Goal: Contribute content: Contribute content

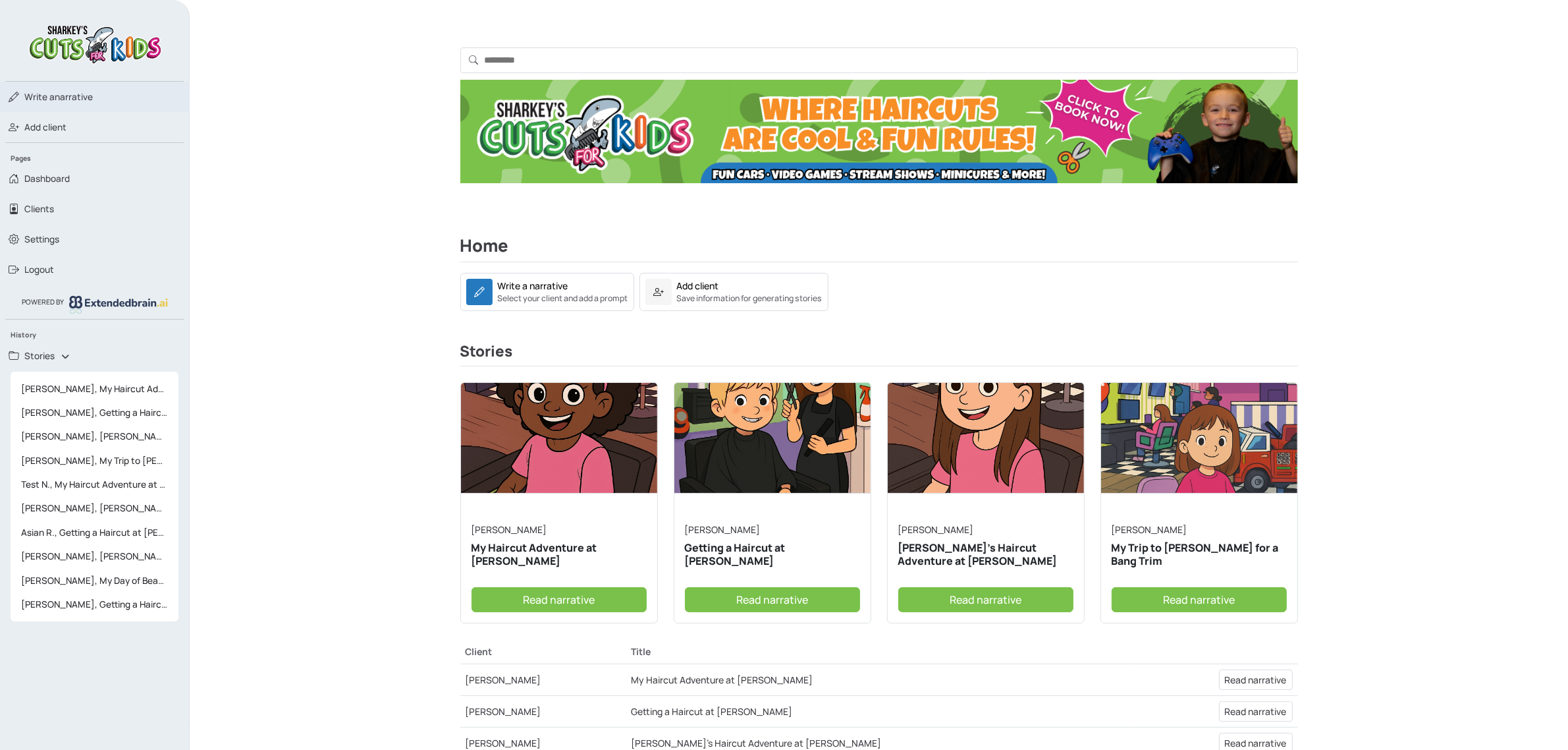
click at [71, 91] on span "Write a narrative" at bounding box center [58, 96] width 68 height 14
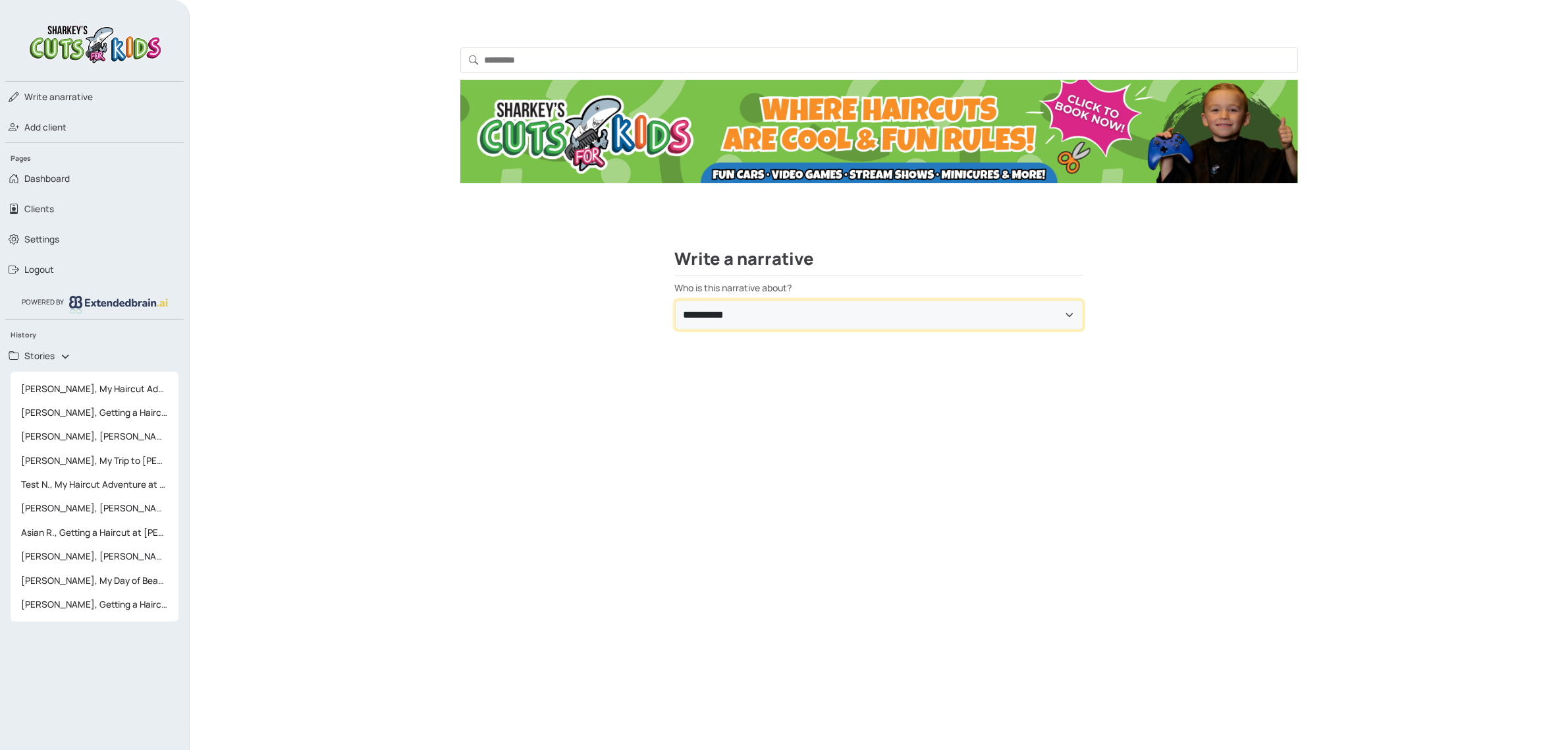
click at [865, 305] on select "**********" at bounding box center [879, 314] width 408 height 30
select select "**********"
click at [675, 300] on select "**********" at bounding box center [879, 314] width 408 height 30
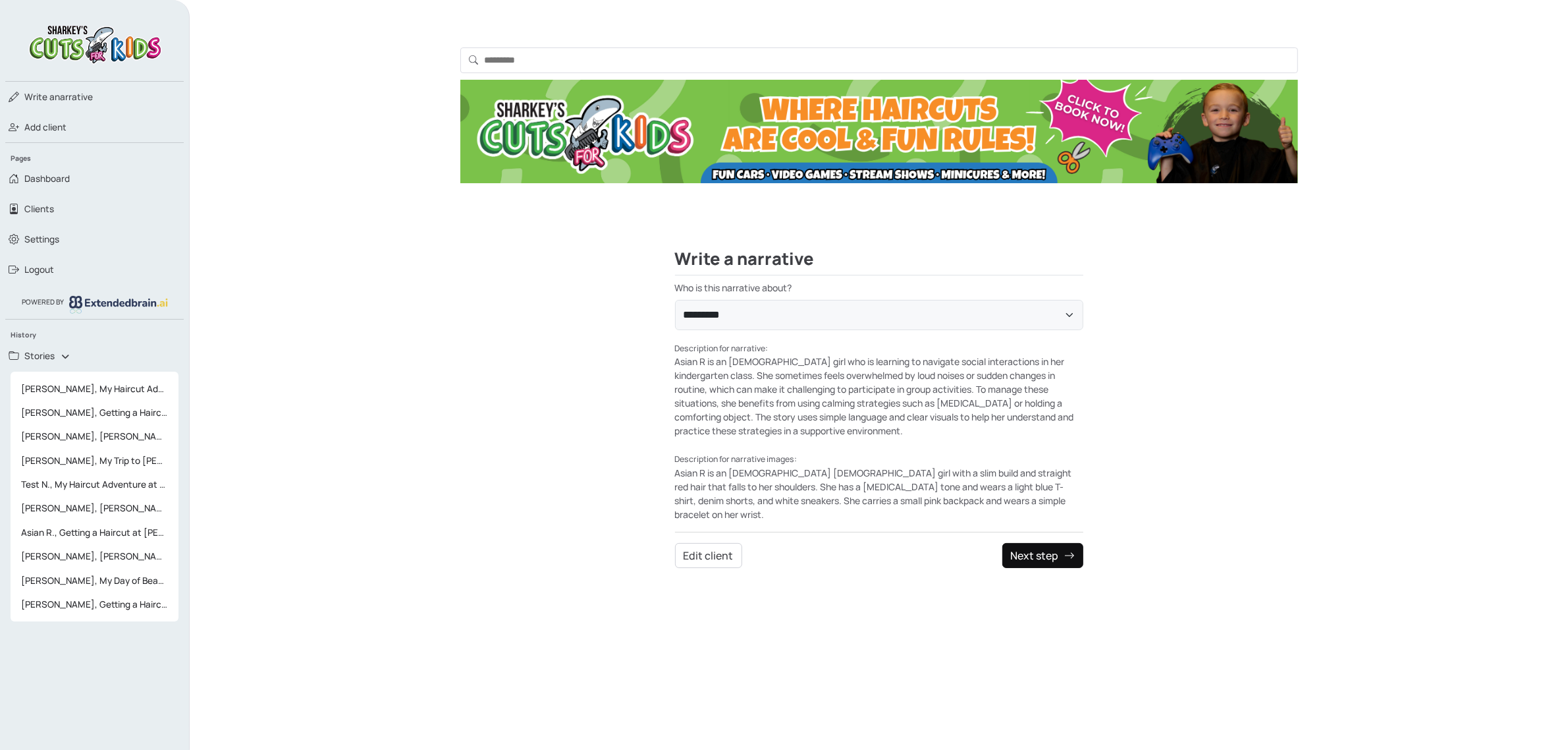
click at [1027, 548] on button "Next step" at bounding box center [1043, 556] width 81 height 25
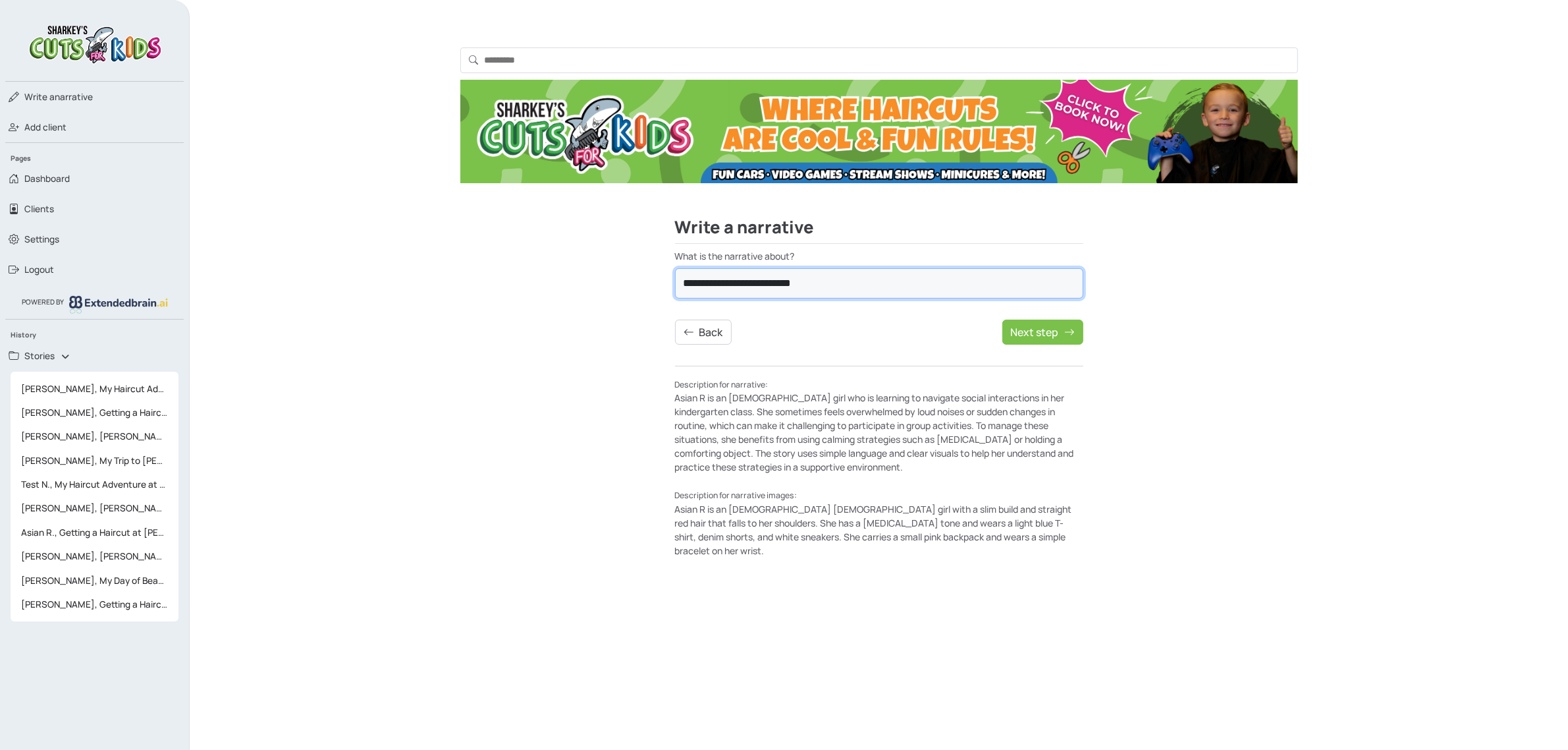
click at [940, 281] on select "**********" at bounding box center [879, 282] width 408 height 30
select select "**********"
click at [675, 268] on select "**********" at bounding box center [879, 282] width 408 height 30
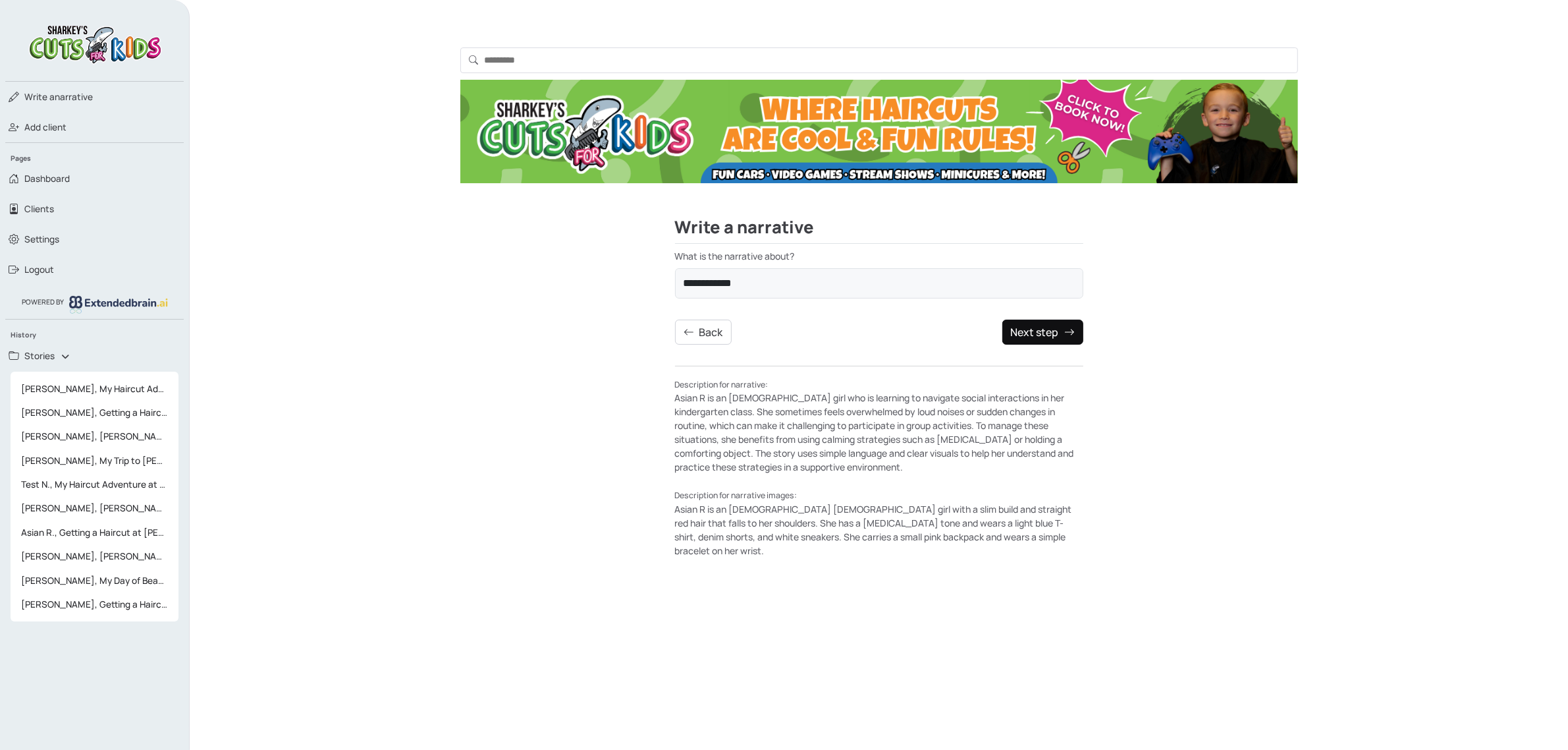
click at [1062, 340] on button "Next step" at bounding box center [1043, 332] width 81 height 25
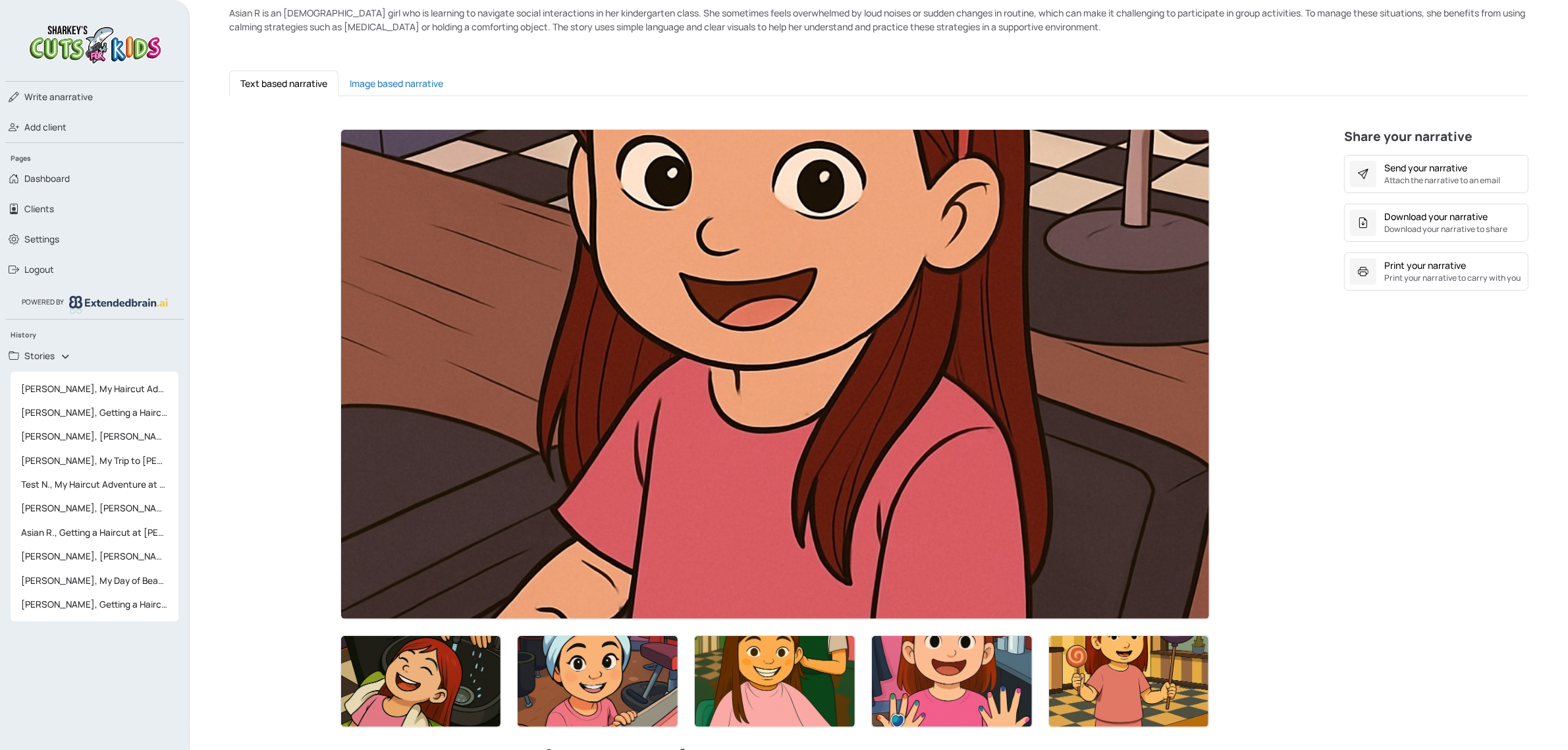
scroll to position [494, 0]
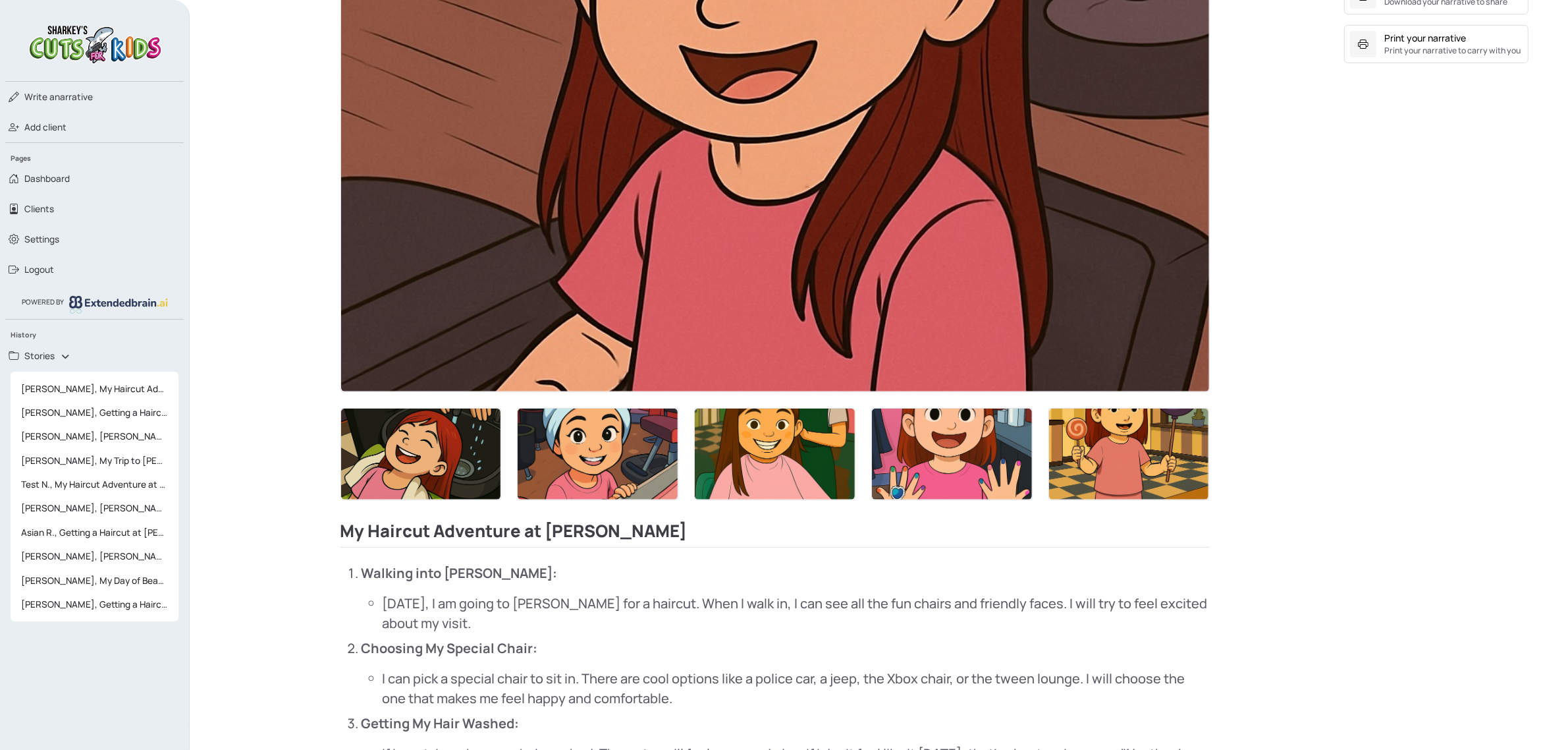
click at [810, 218] on img at bounding box center [775, 147] width 867 height 489
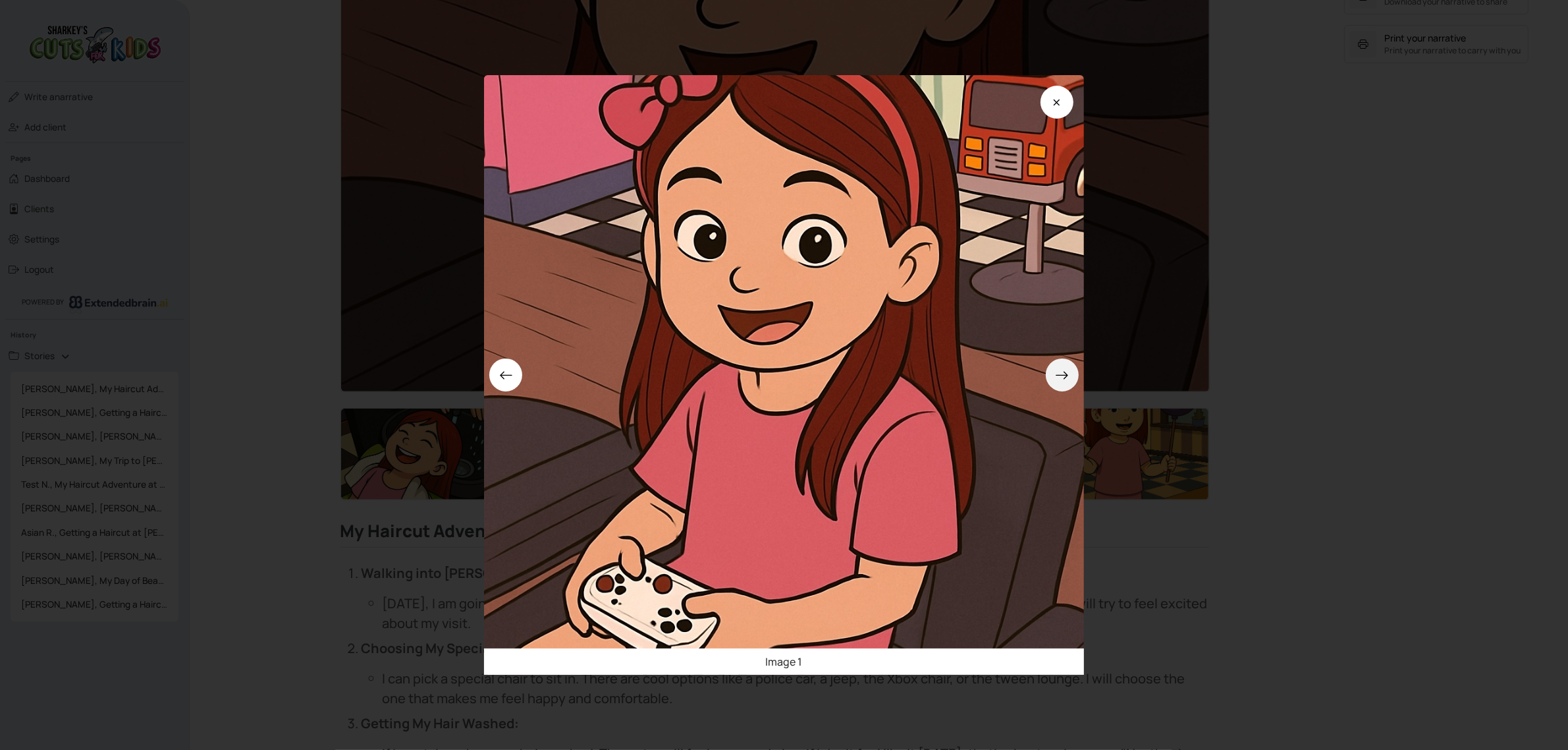
click at [1077, 373] on button at bounding box center [1062, 375] width 33 height 33
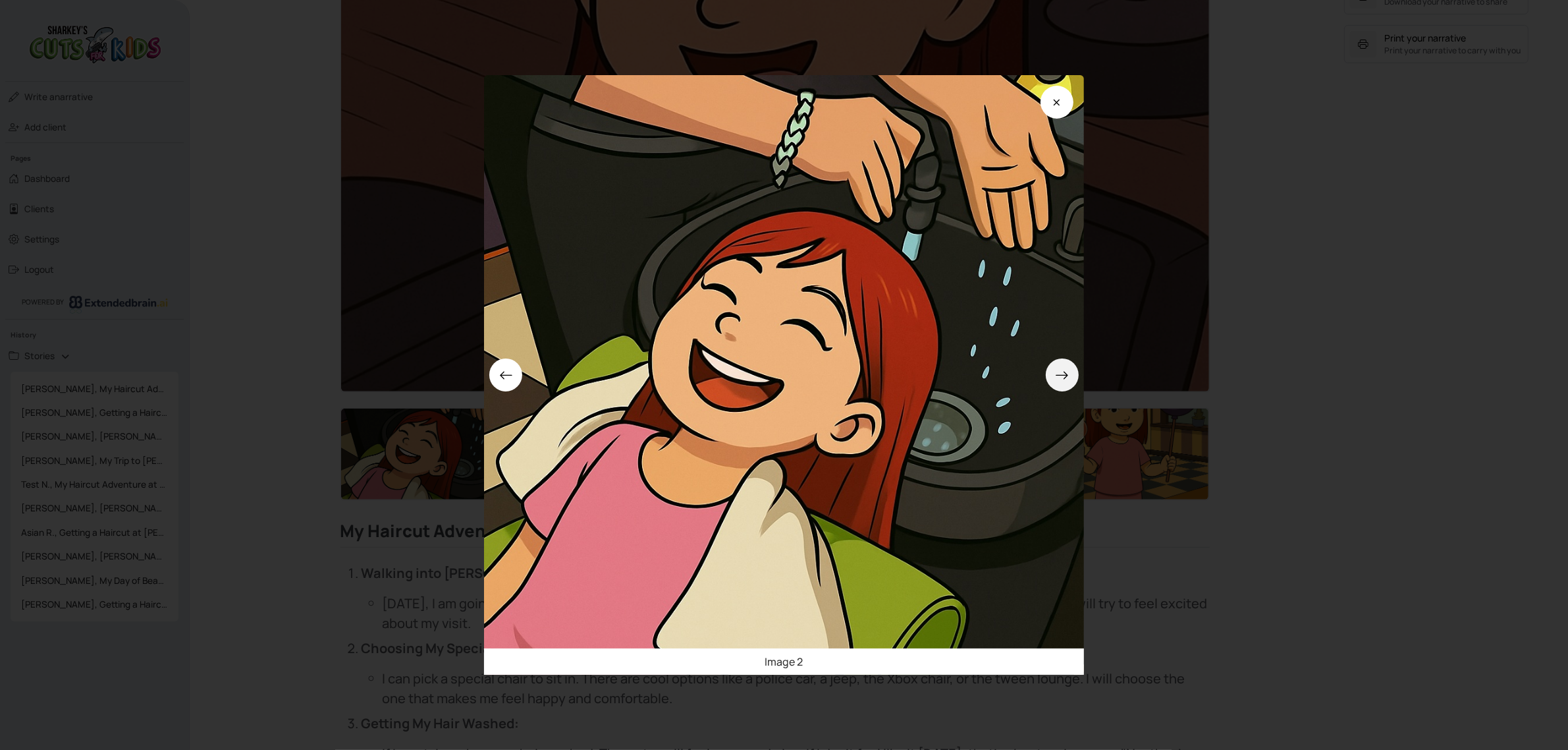
click at [1077, 373] on button at bounding box center [1062, 375] width 33 height 33
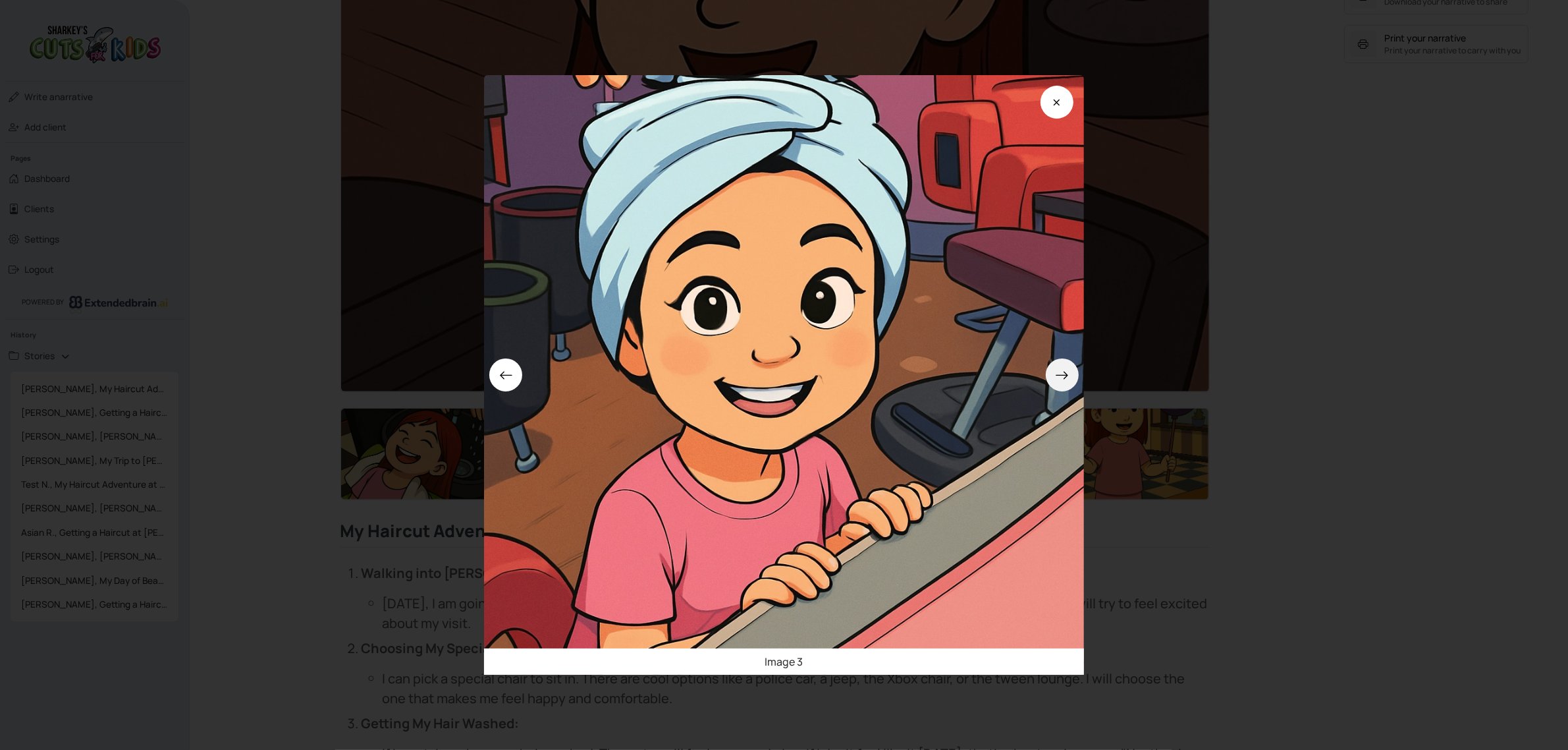
click at [1077, 373] on button at bounding box center [1062, 375] width 33 height 33
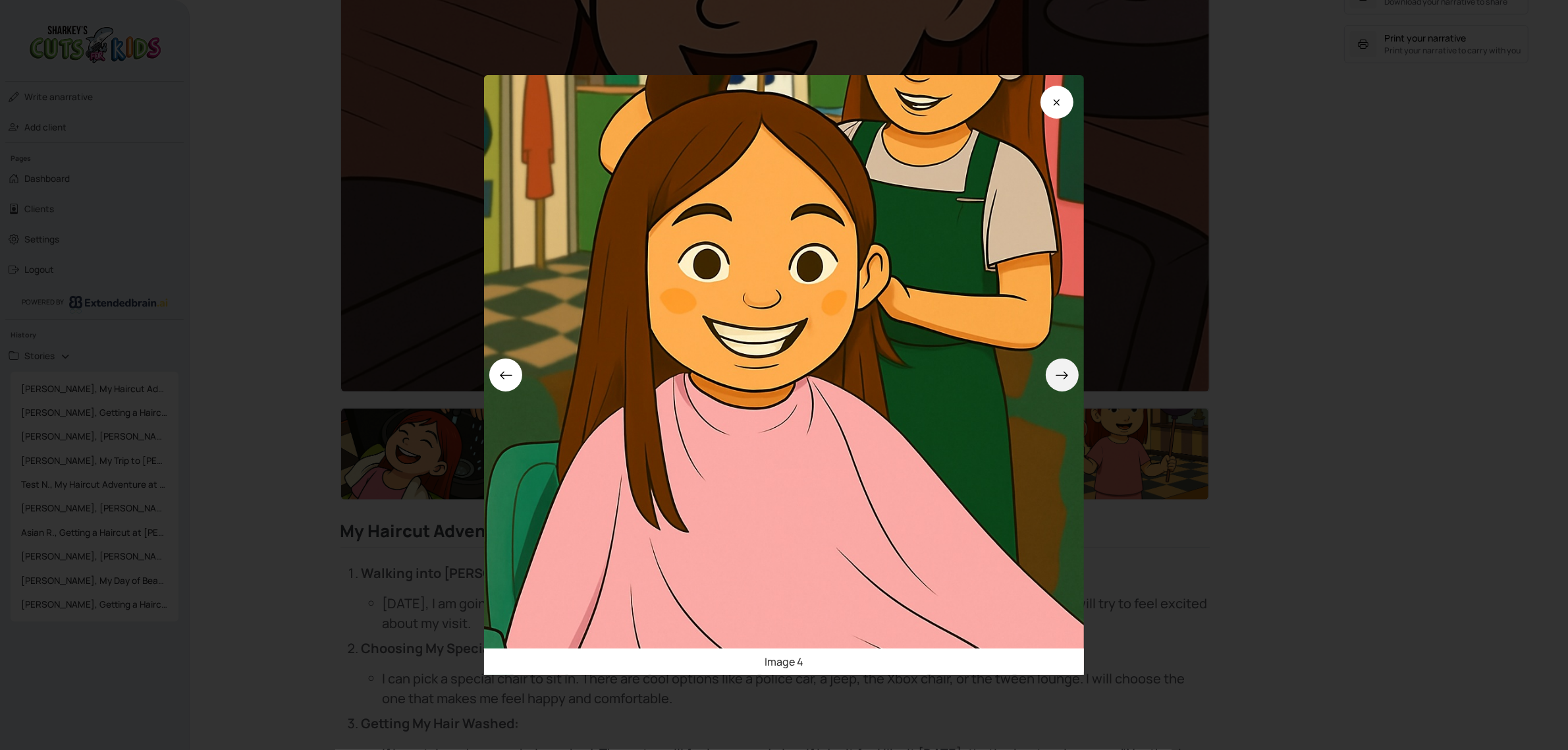
click at [1077, 373] on button at bounding box center [1062, 375] width 33 height 33
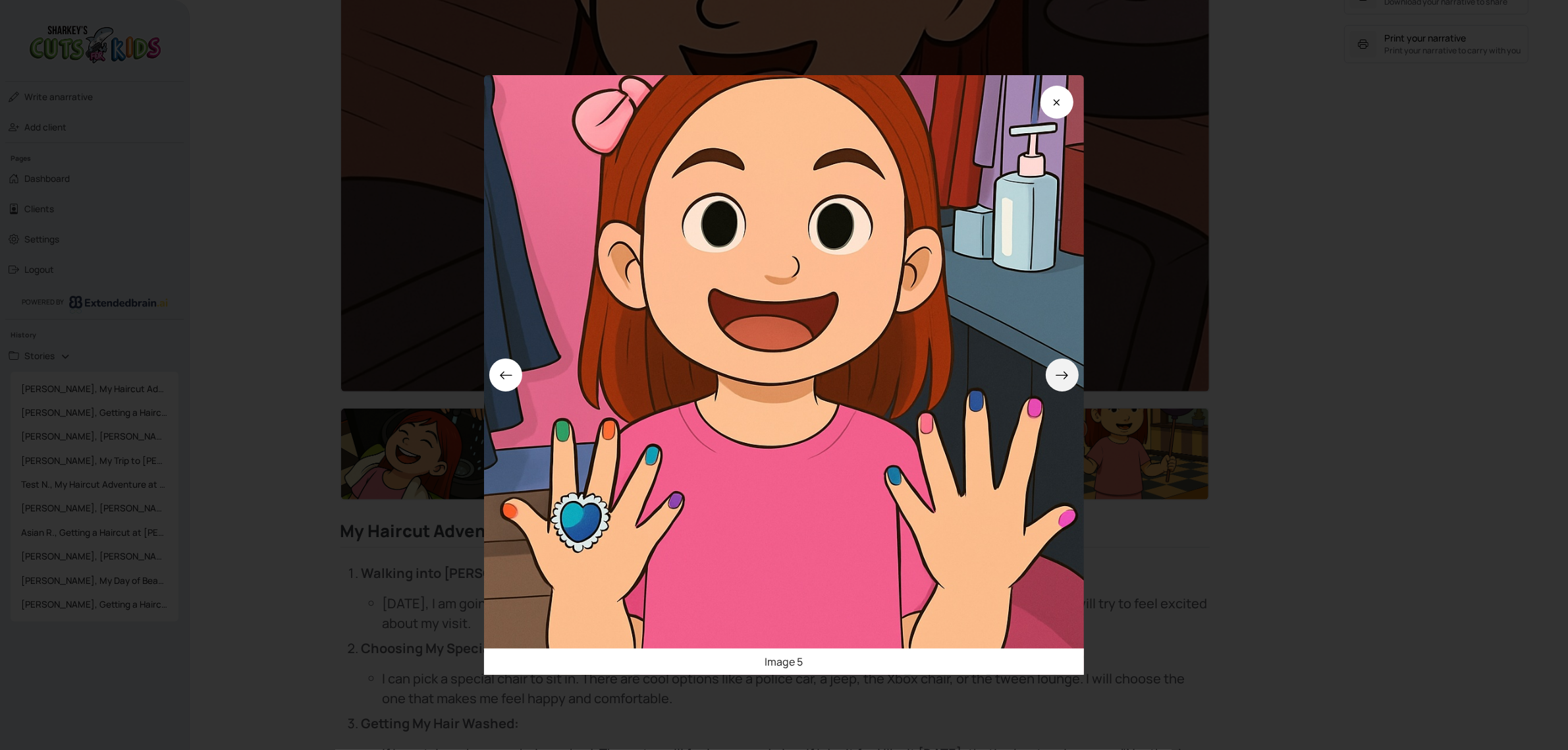
click at [1077, 373] on button at bounding box center [1062, 375] width 33 height 33
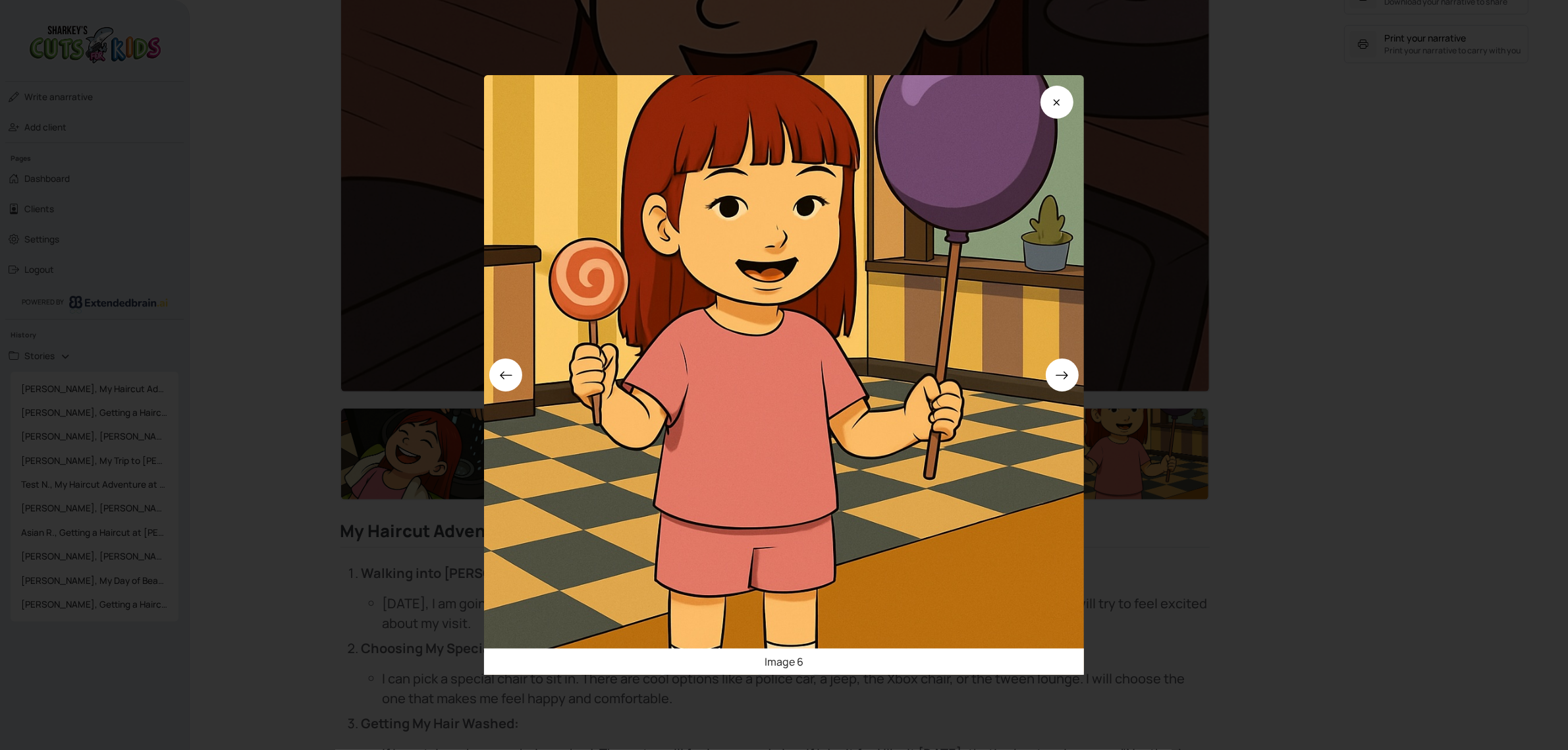
click at [1384, 405] on div "Image 6" at bounding box center [784, 375] width 1568 height 750
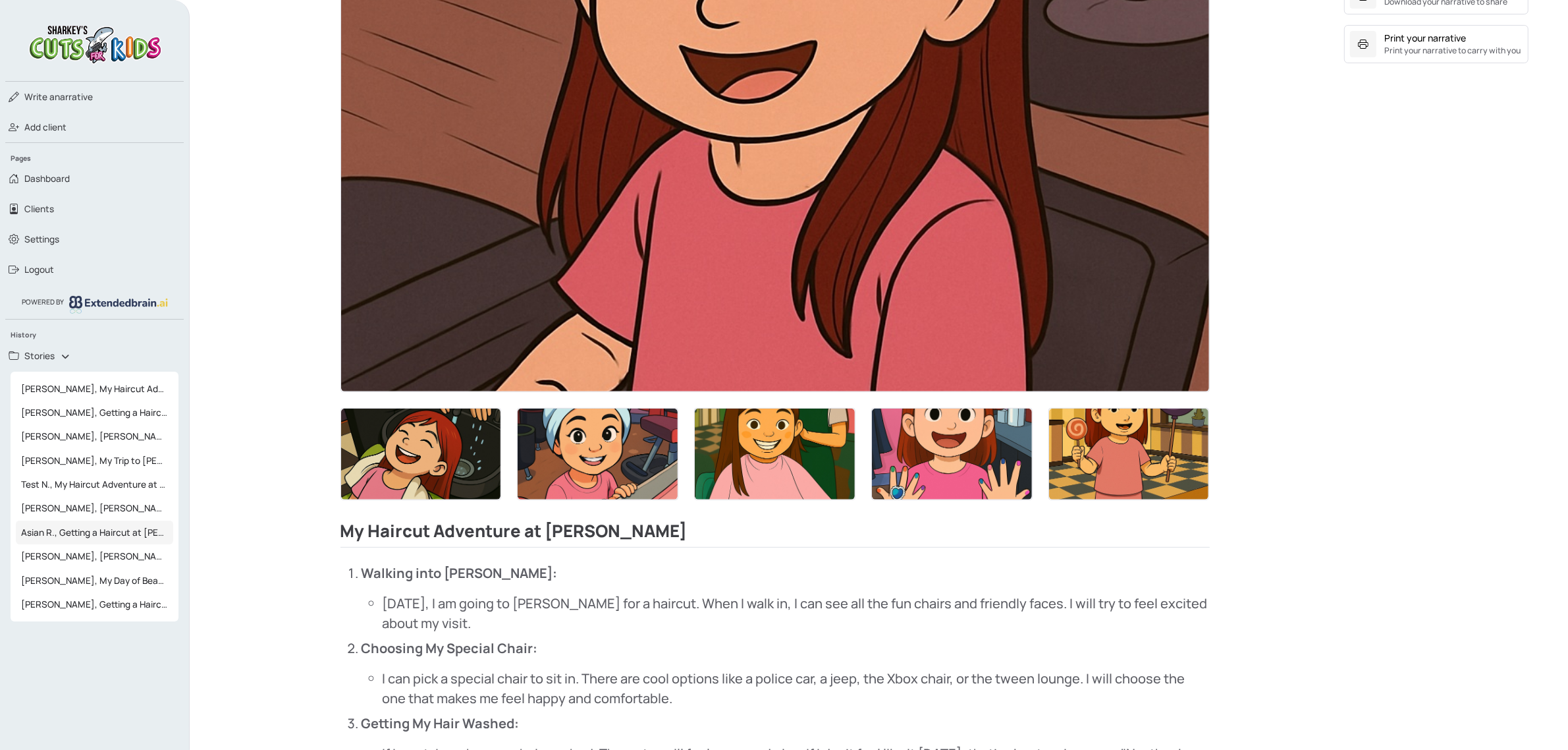
click at [149, 537] on span "Asian R., Getting a Haircut at [PERSON_NAME]" at bounding box center [93, 532] width 157 height 24
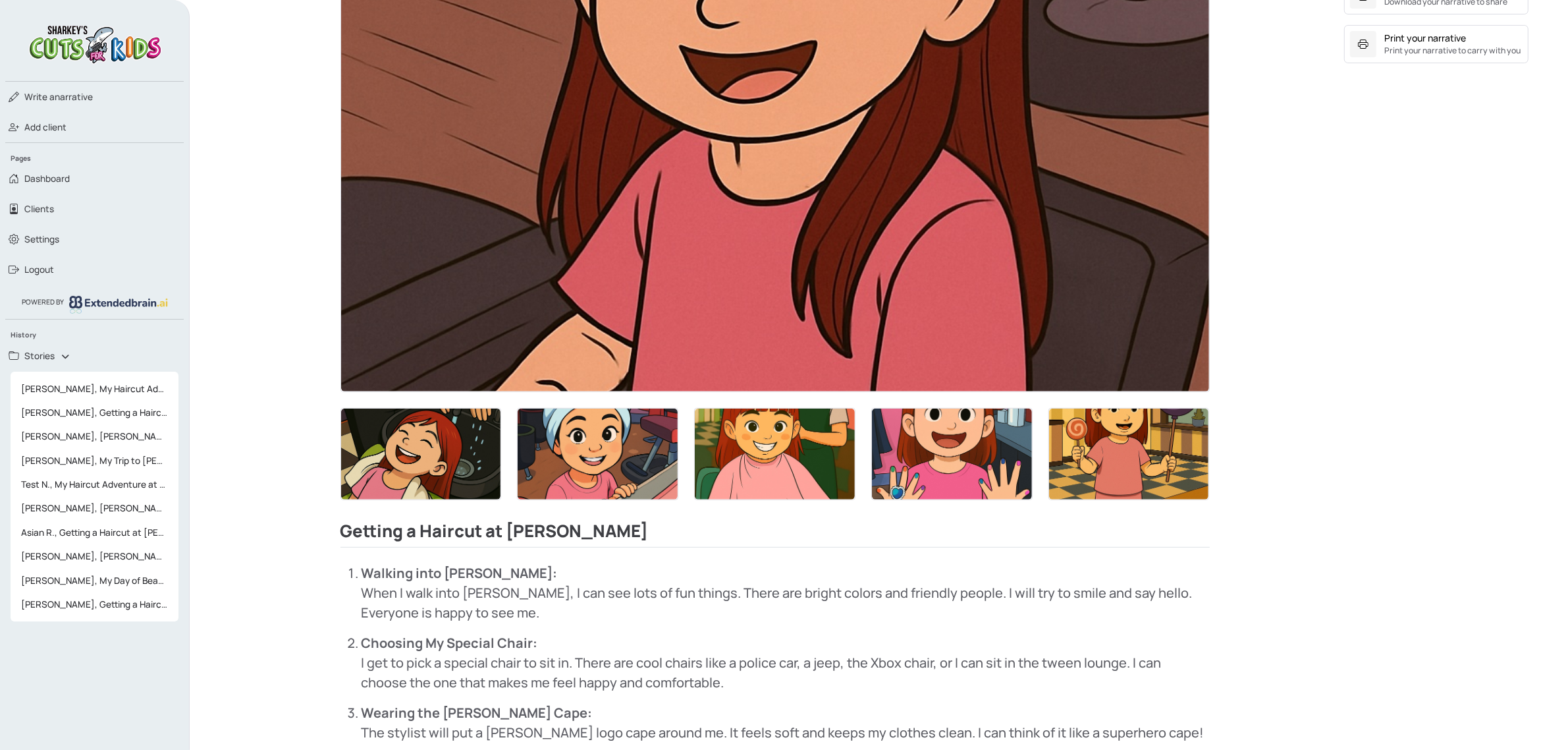
click at [815, 465] on img at bounding box center [775, 454] width 160 height 91
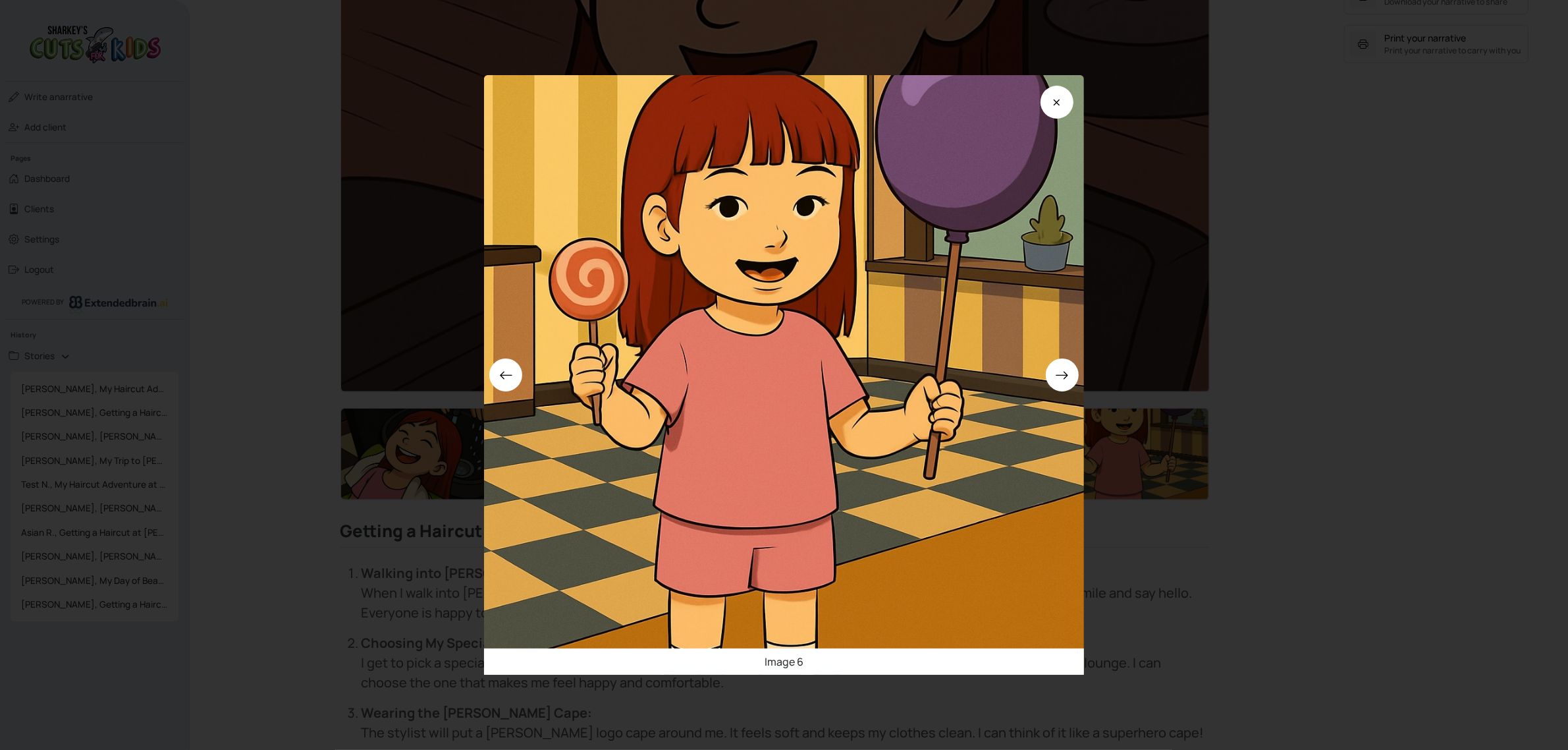
click at [1266, 502] on div "Image 6" at bounding box center [784, 375] width 1568 height 750
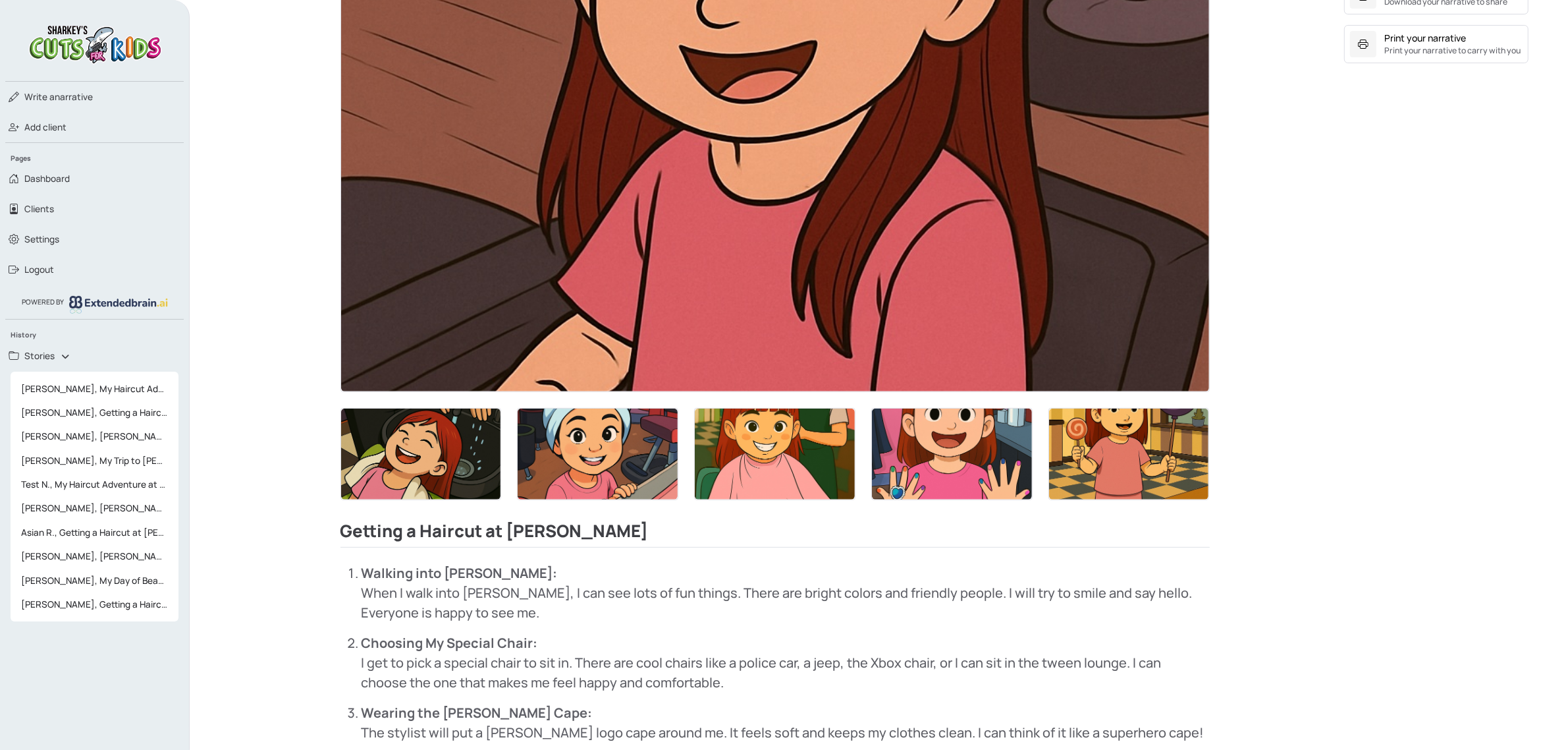
click at [1102, 422] on img at bounding box center [1129, 454] width 160 height 91
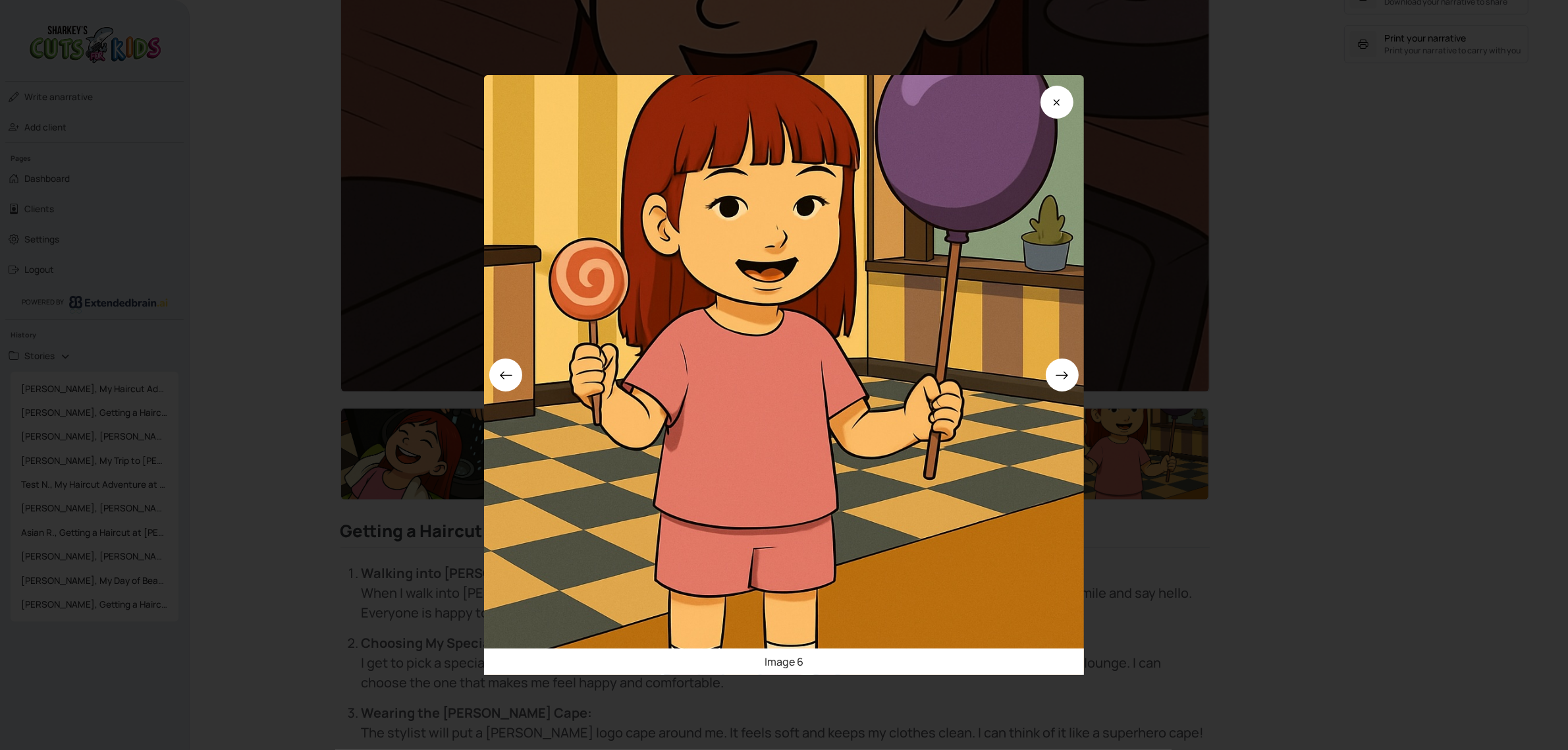
click at [1322, 465] on div "Image 6" at bounding box center [784, 375] width 1568 height 750
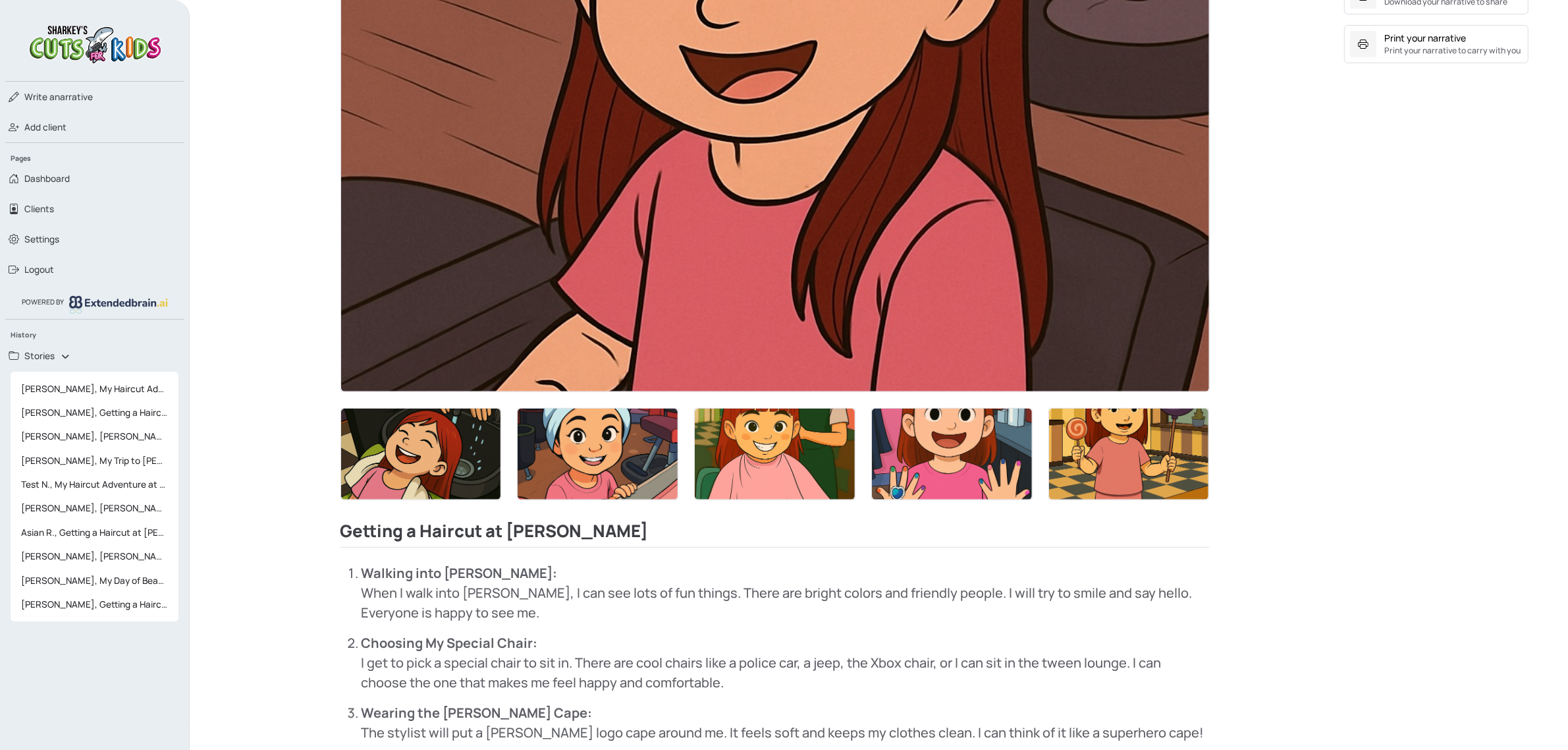
click at [732, 434] on img at bounding box center [775, 454] width 160 height 91
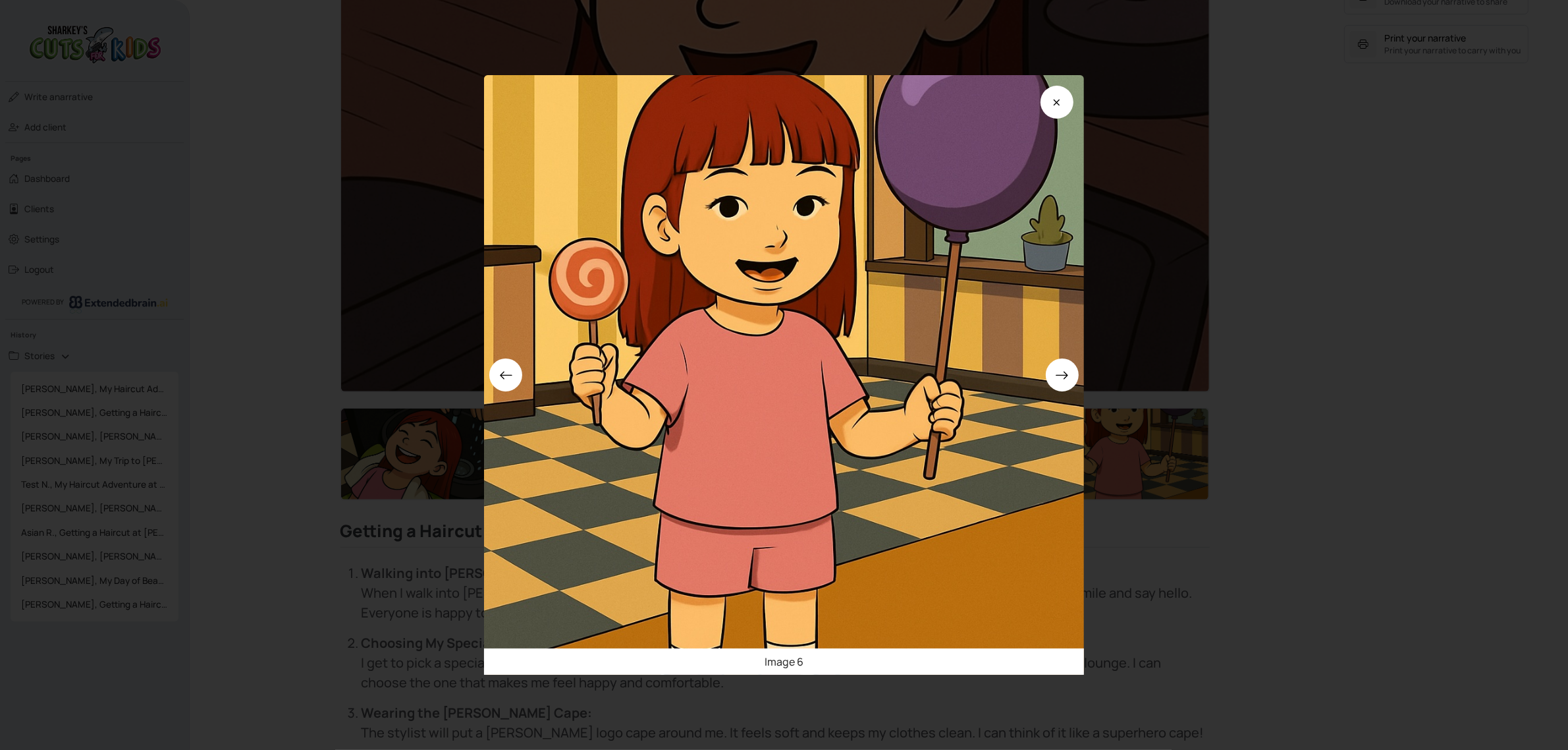
click at [1340, 463] on div "Image 6" at bounding box center [784, 375] width 1568 height 750
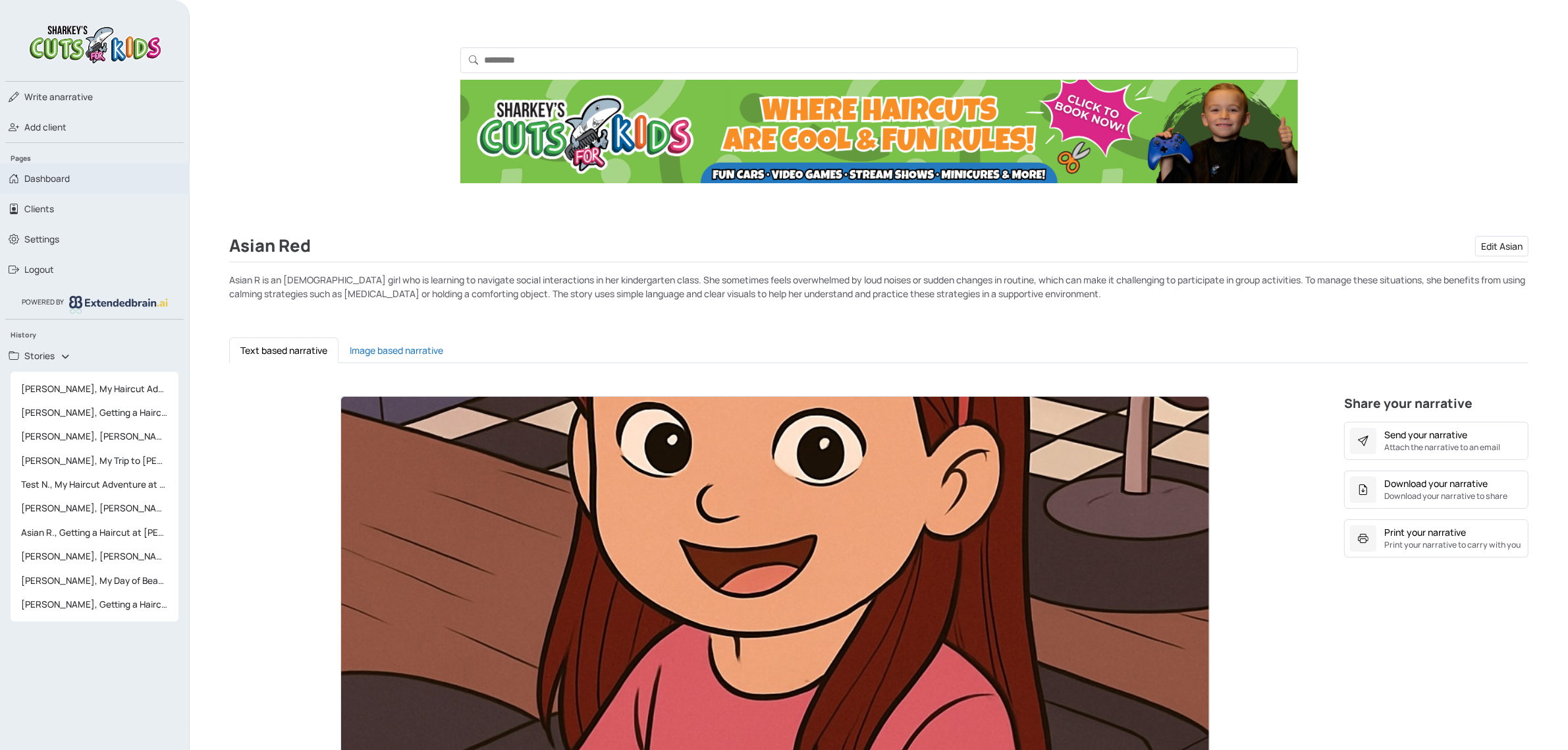
click at [59, 186] on link "Dashboard" at bounding box center [94, 178] width 190 height 30
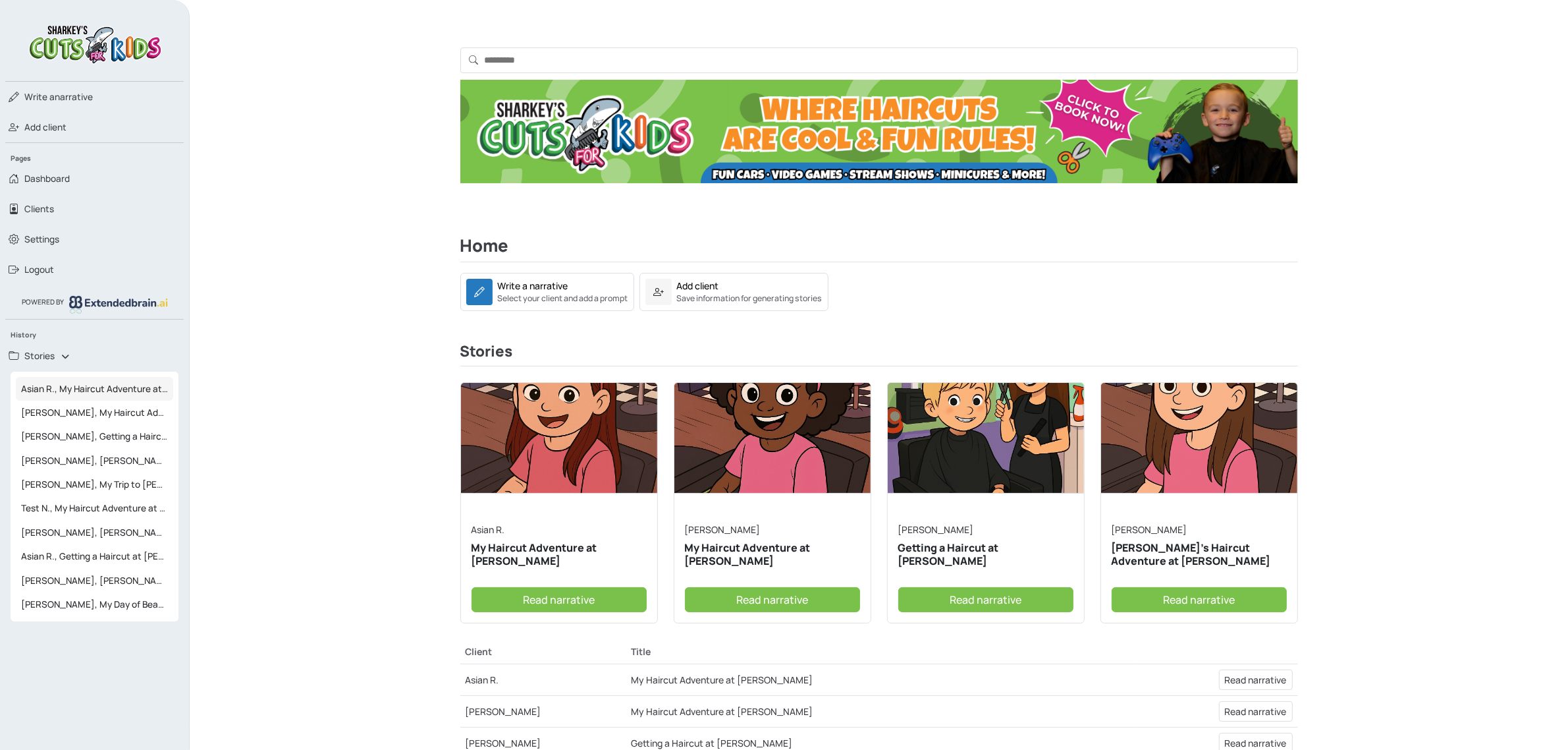
click at [93, 396] on span "Asian R., My Haircut Adventure at [PERSON_NAME]" at bounding box center [93, 389] width 157 height 24
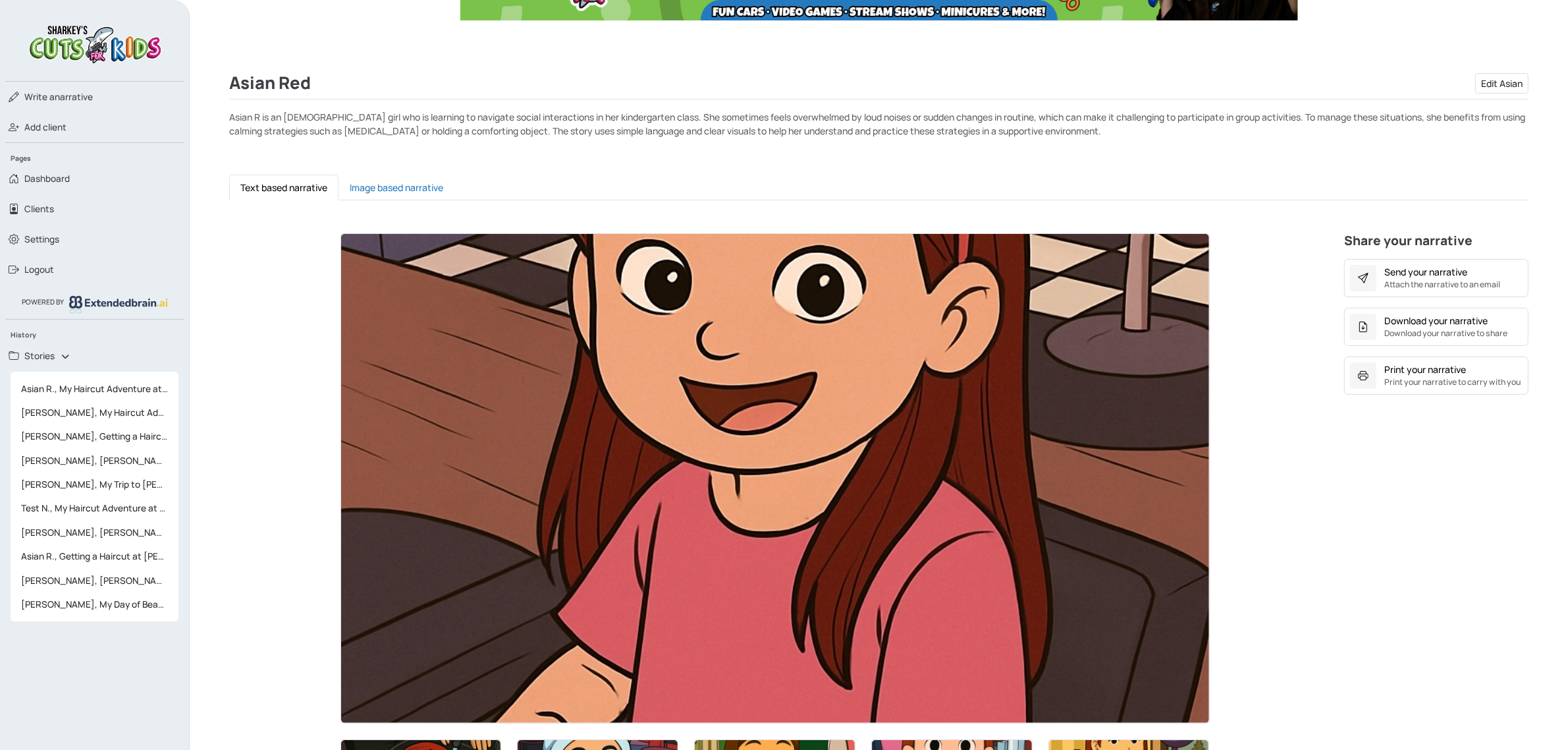
scroll to position [412, 0]
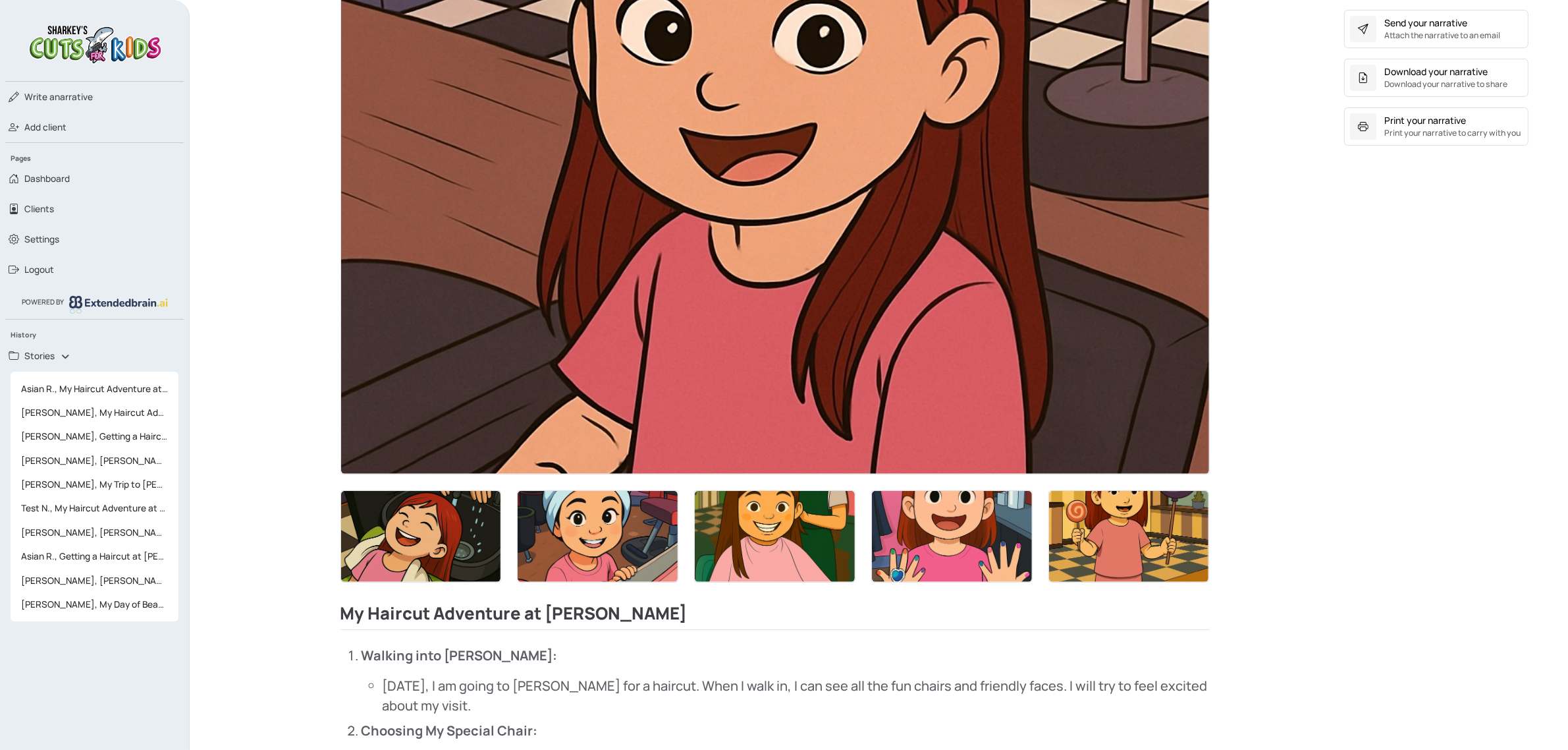
click at [802, 549] on img at bounding box center [775, 537] width 160 height 91
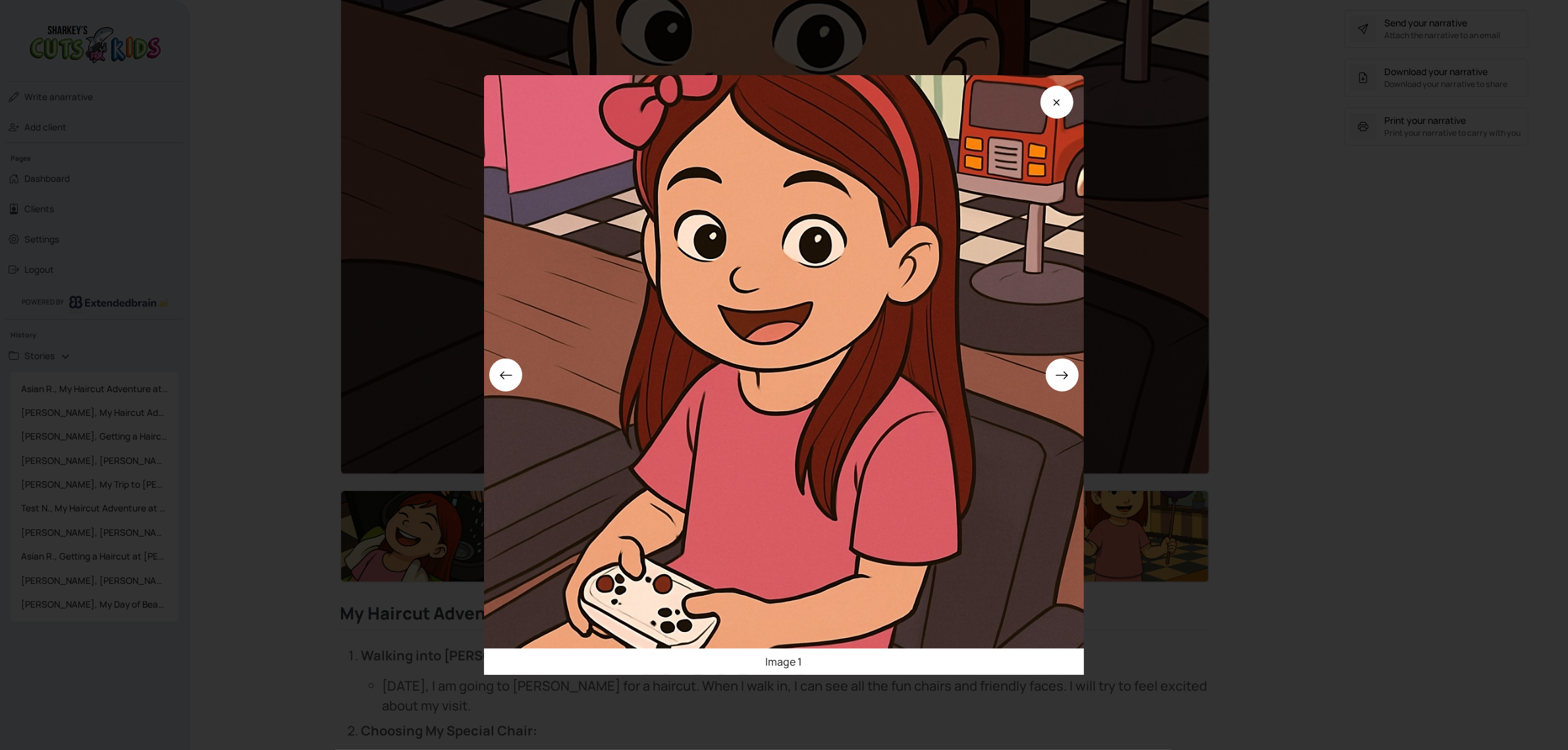
click at [1302, 630] on div "Image 1" at bounding box center [784, 375] width 1568 height 750
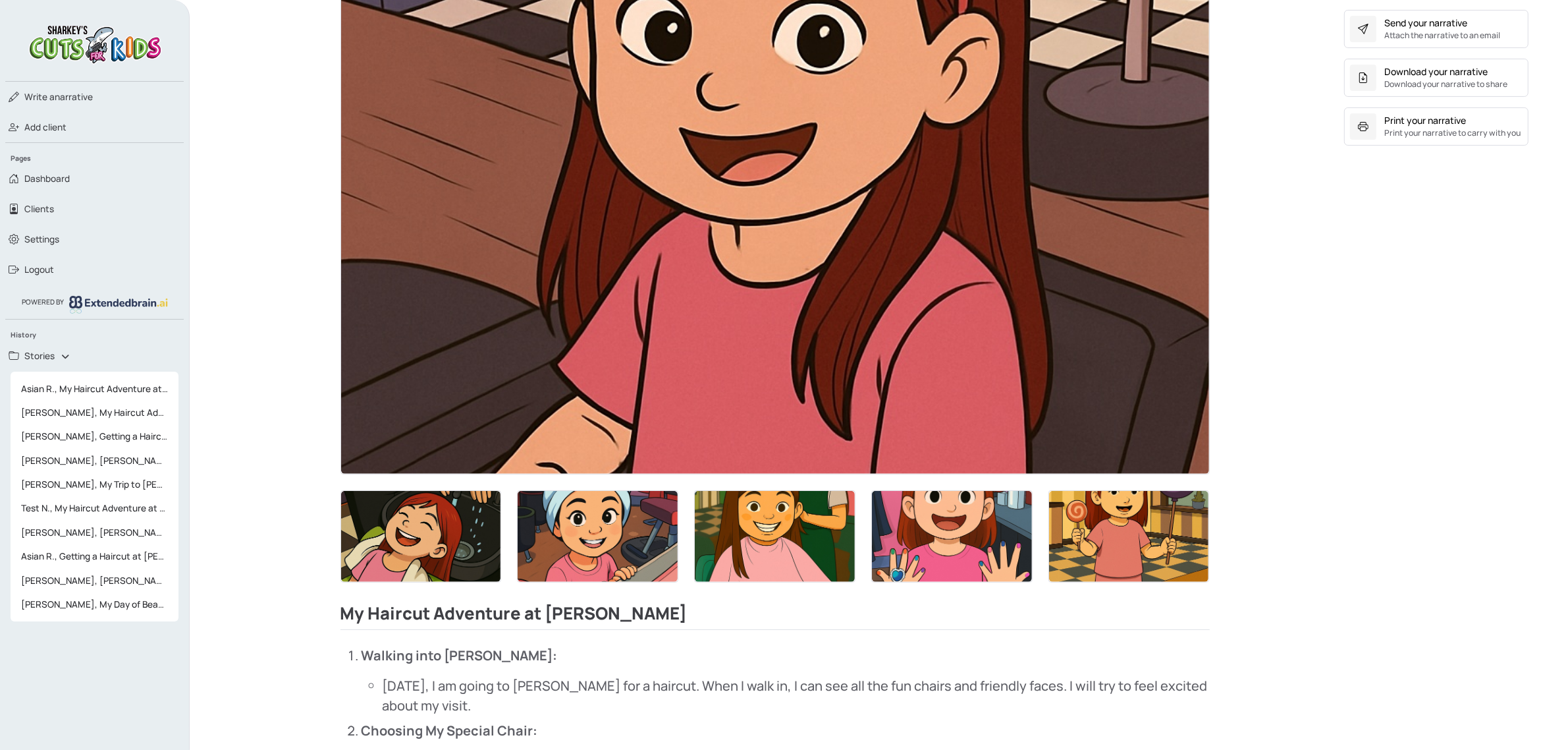
click at [728, 524] on img at bounding box center [775, 537] width 160 height 91
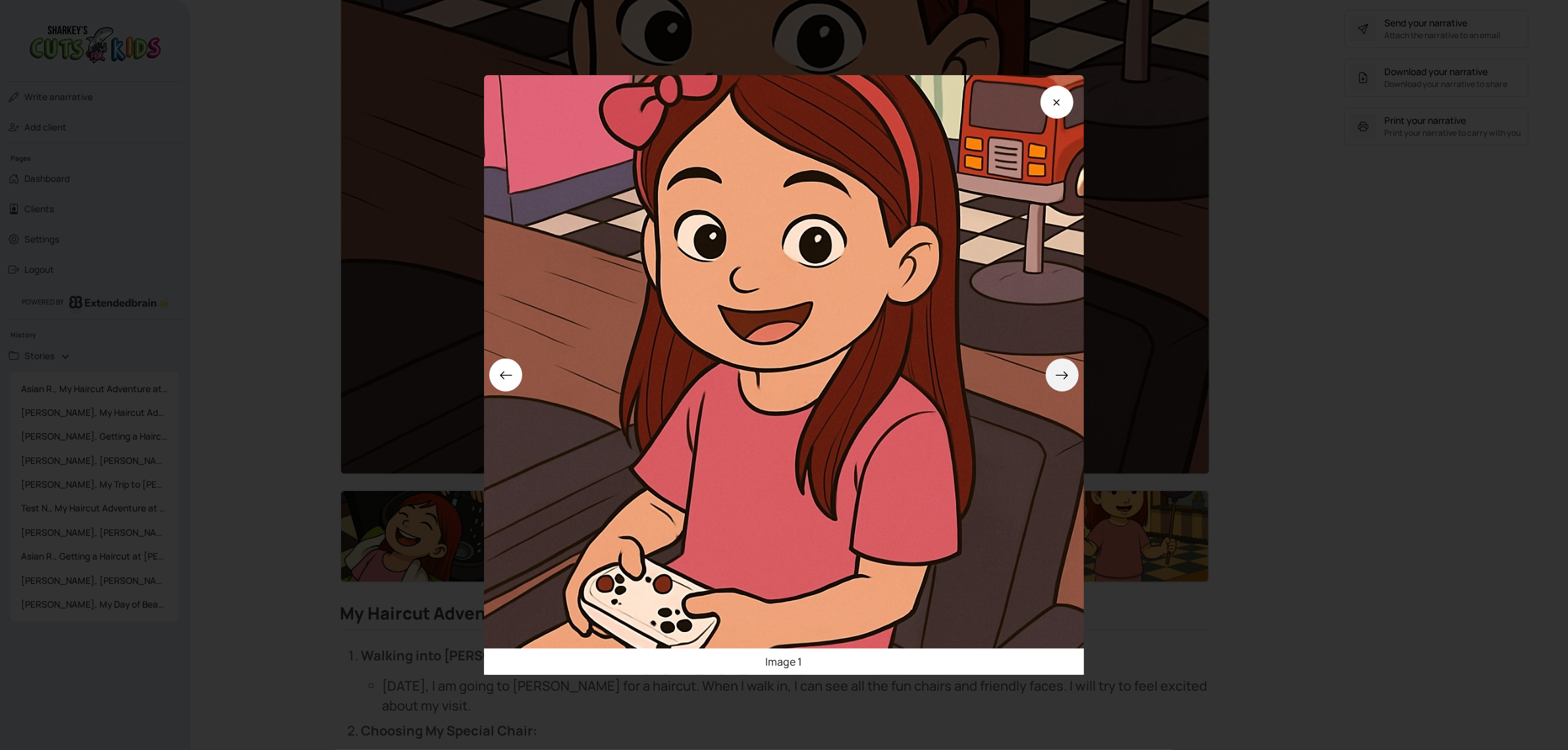
click at [1060, 377] on button at bounding box center [1062, 375] width 33 height 33
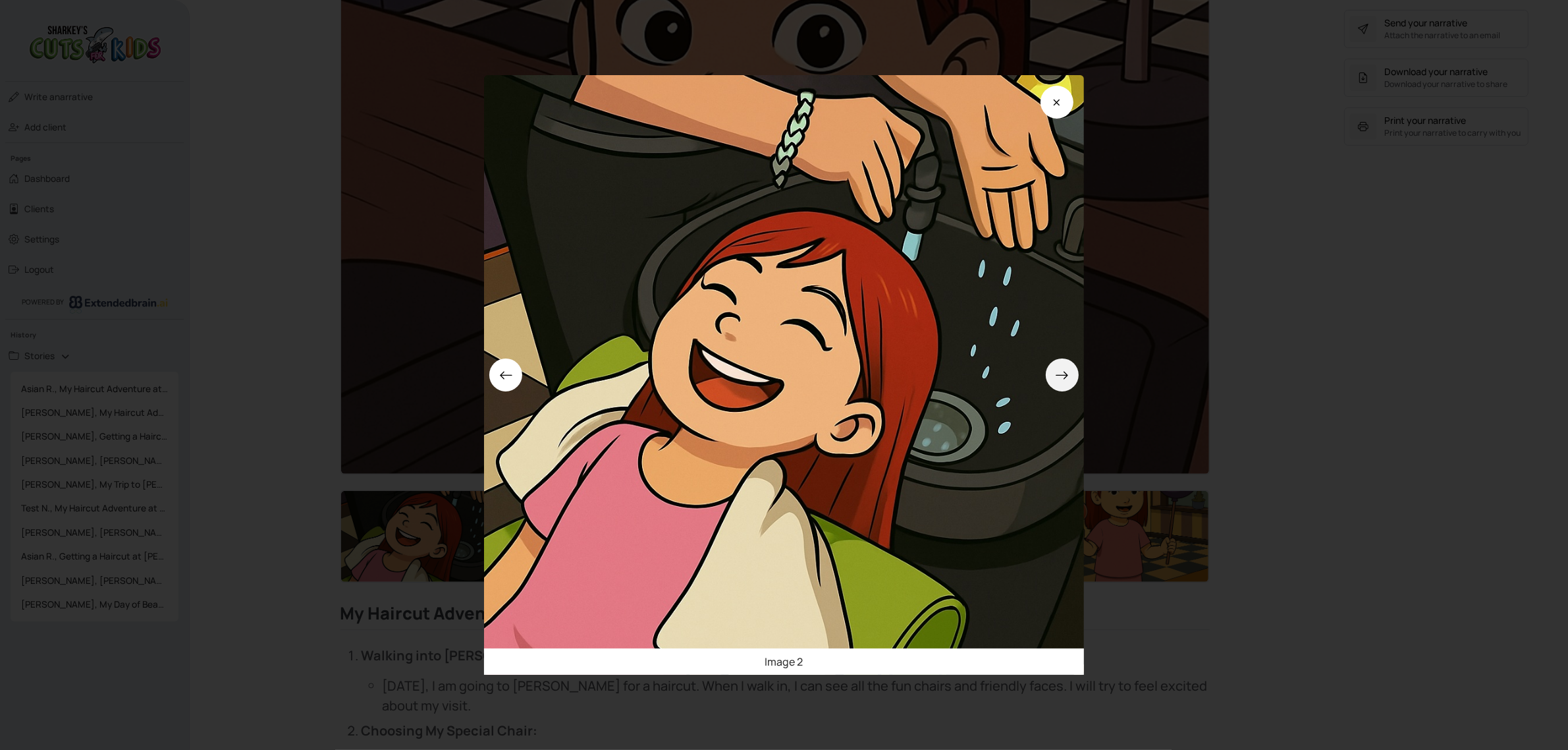
click at [1059, 377] on button at bounding box center [1062, 375] width 33 height 33
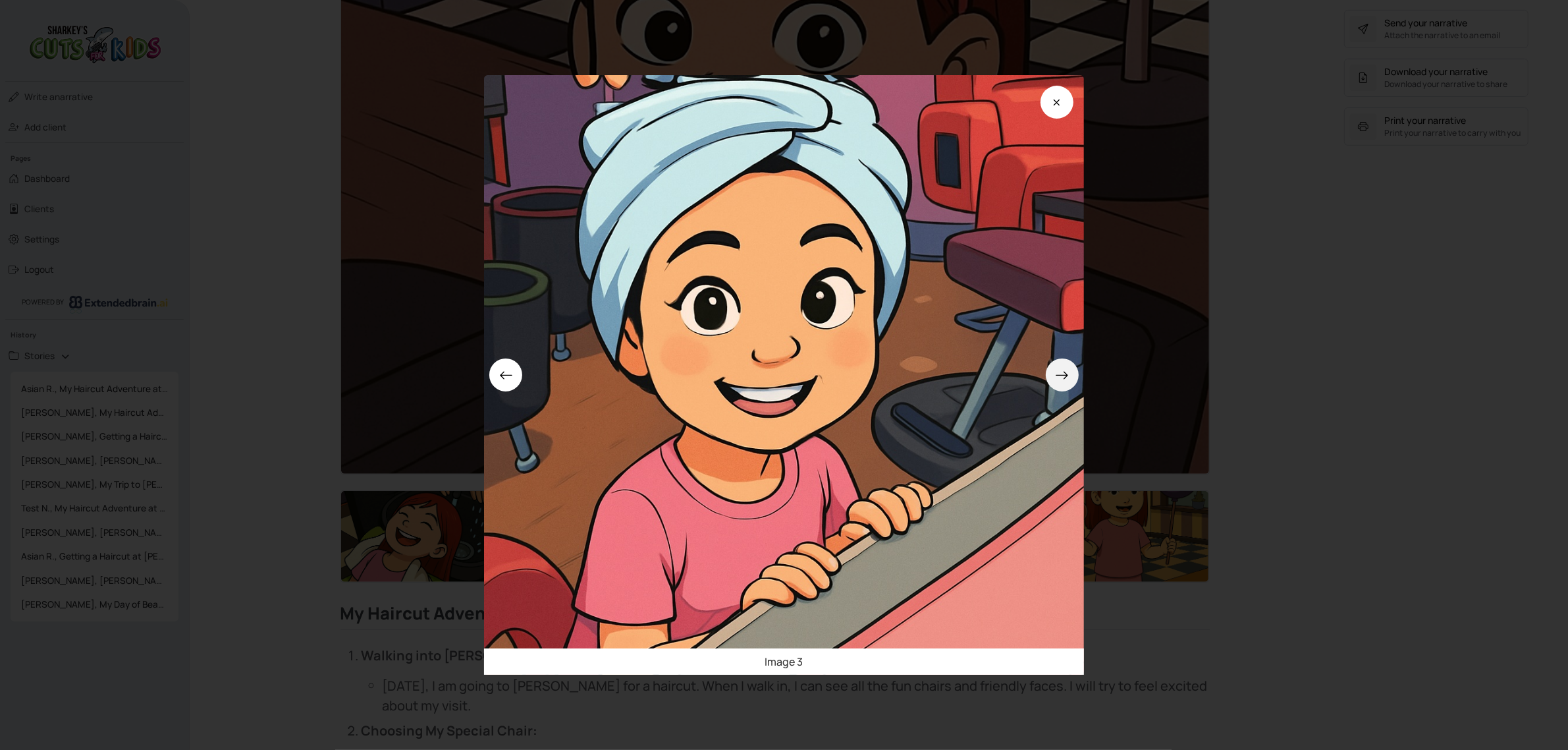
click at [1059, 377] on button at bounding box center [1062, 375] width 33 height 33
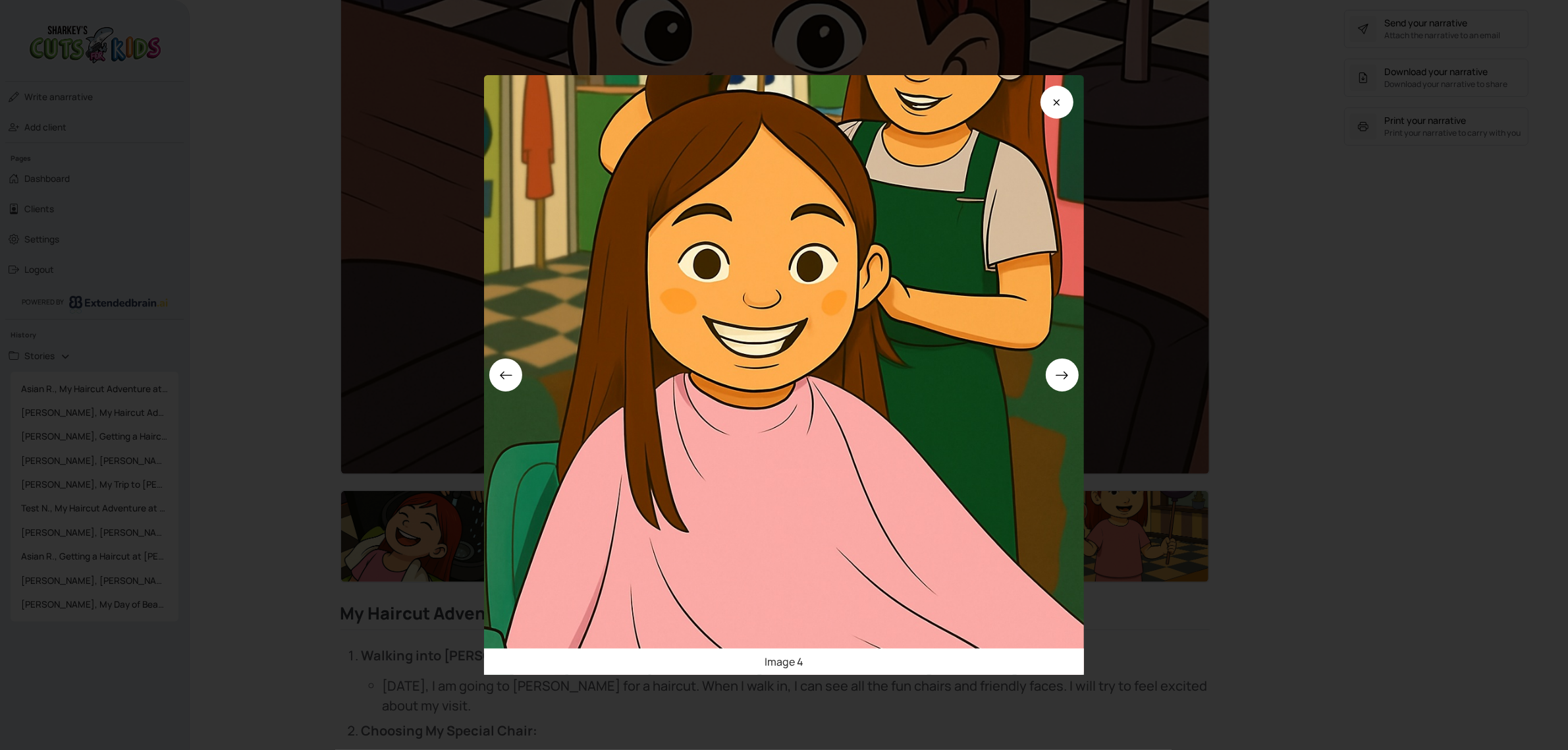
click at [1410, 493] on div "Image 4" at bounding box center [784, 375] width 1568 height 750
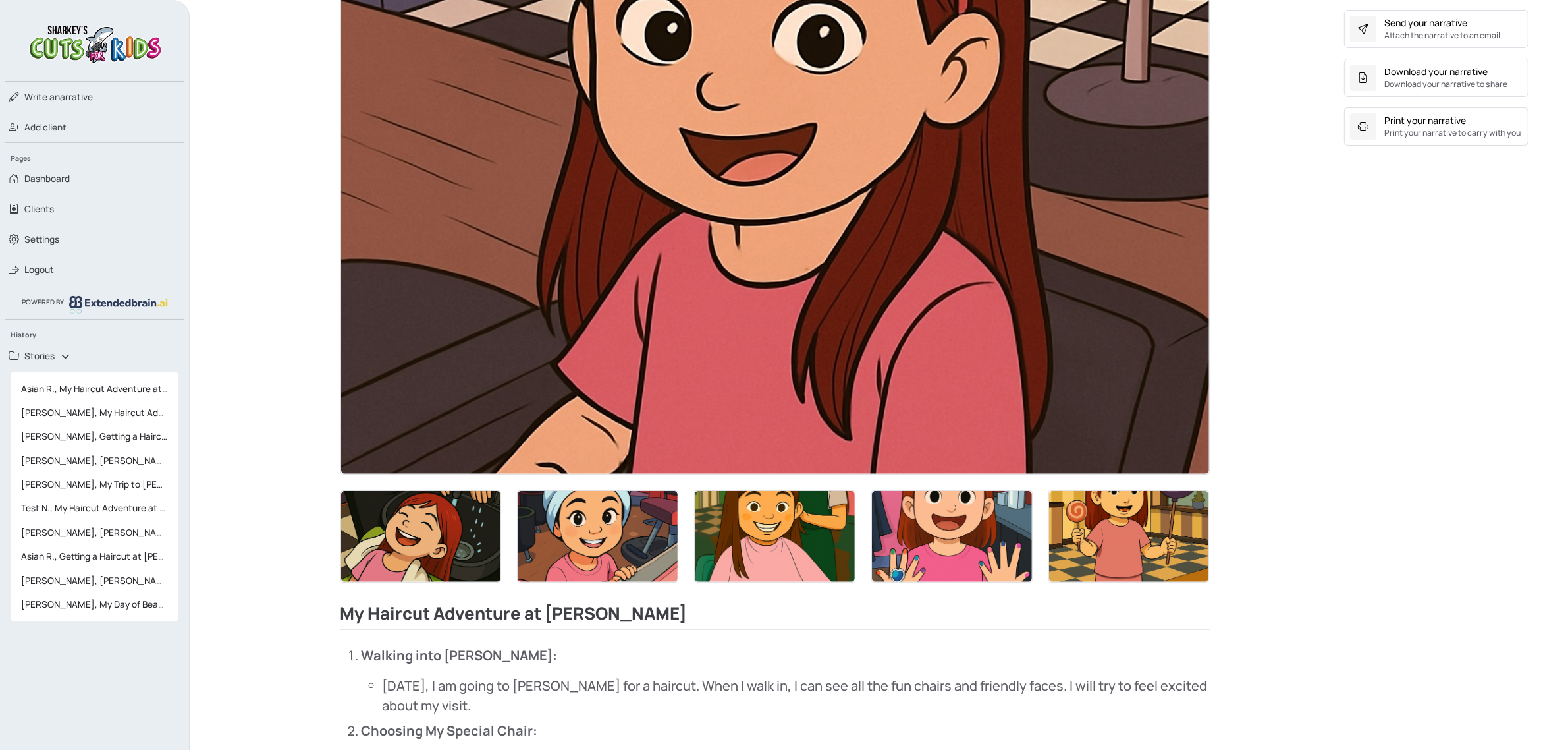
click at [1410, 493] on section "Share your narrative Send your narrative Attach the narrative to an email Downl…" at bounding box center [1436, 629] width 184 height 1289
click at [1122, 522] on img at bounding box center [1129, 537] width 160 height 91
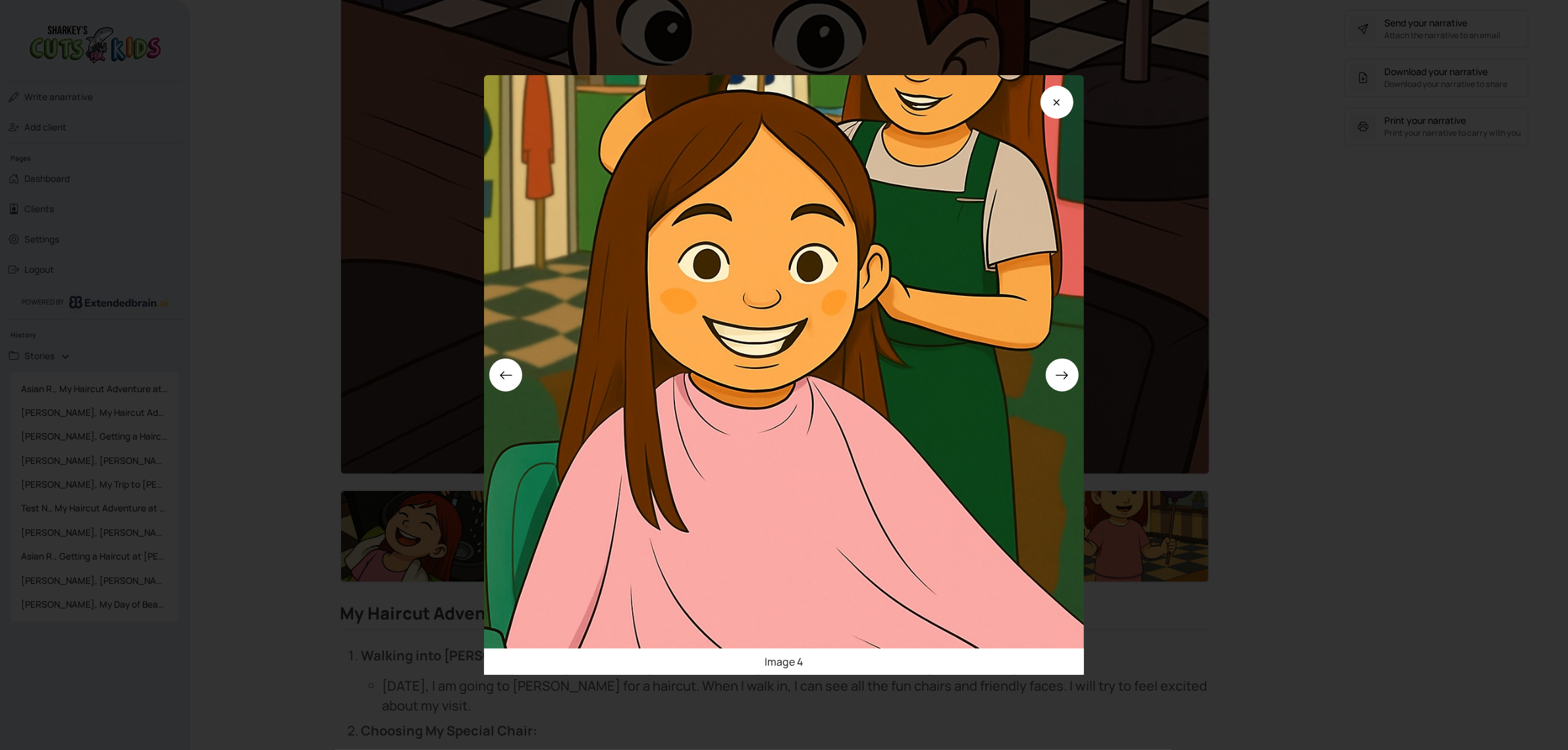
click at [1407, 491] on div "Image 4" at bounding box center [784, 375] width 1568 height 750
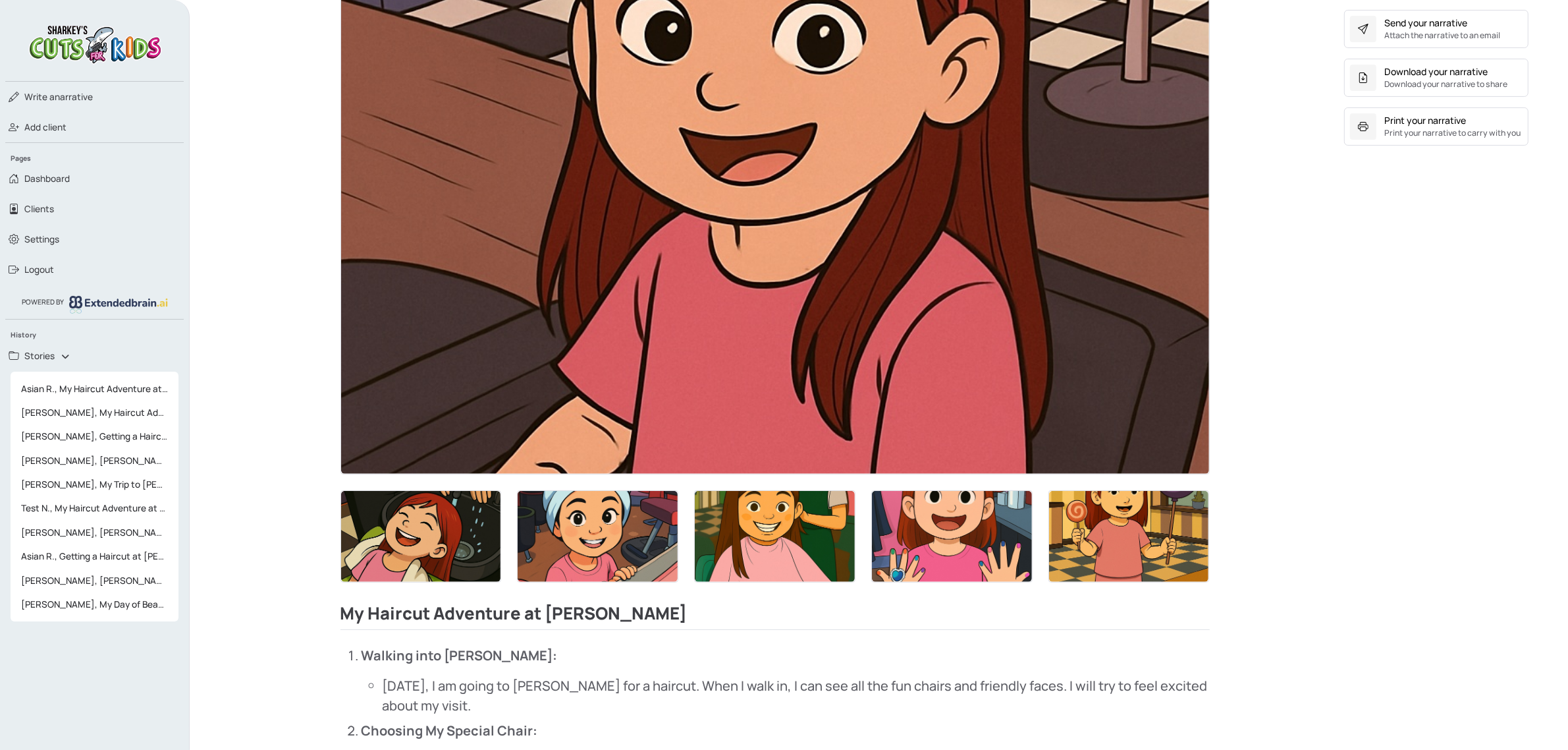
click at [1082, 529] on img at bounding box center [1129, 537] width 160 height 91
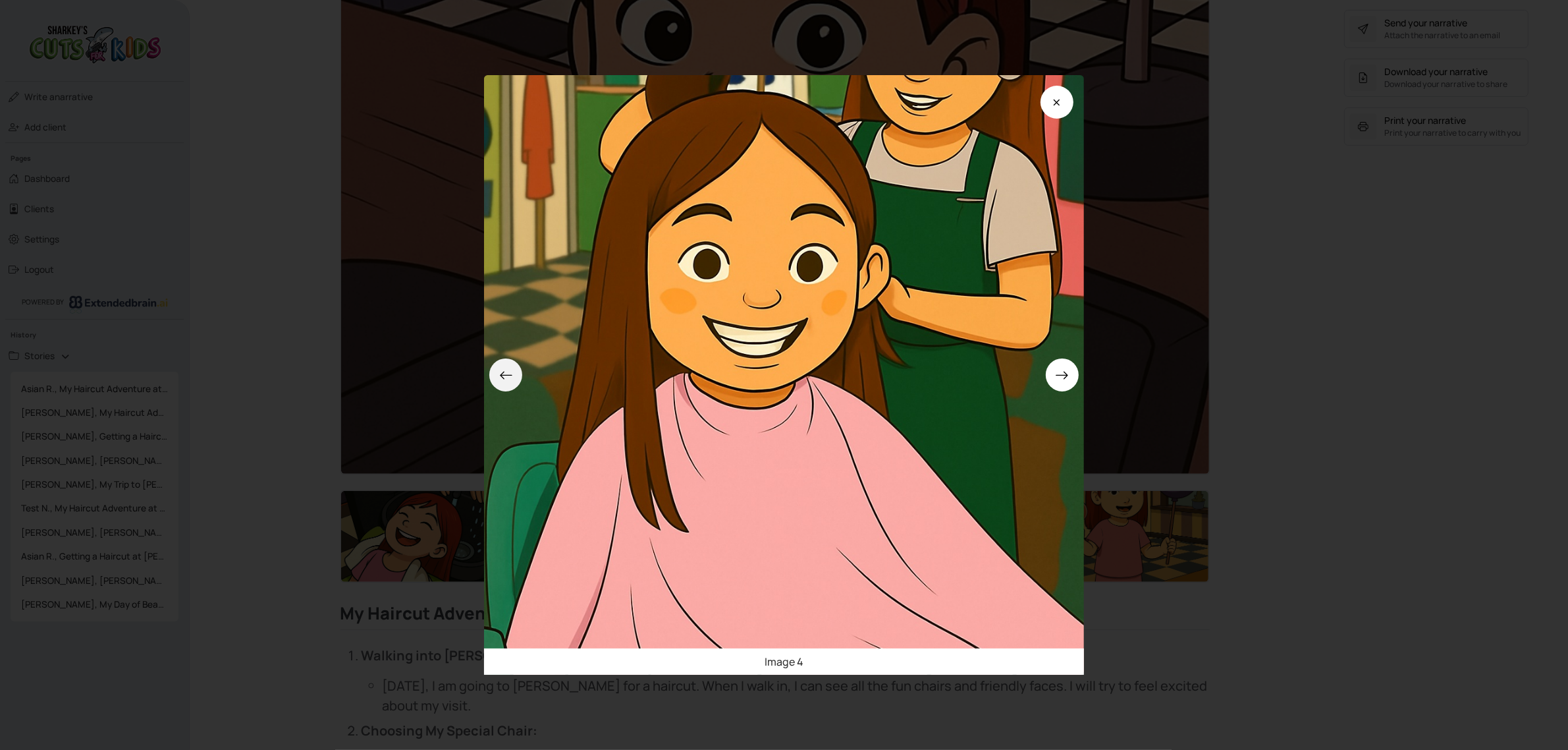
click at [522, 376] on button at bounding box center [505, 375] width 33 height 33
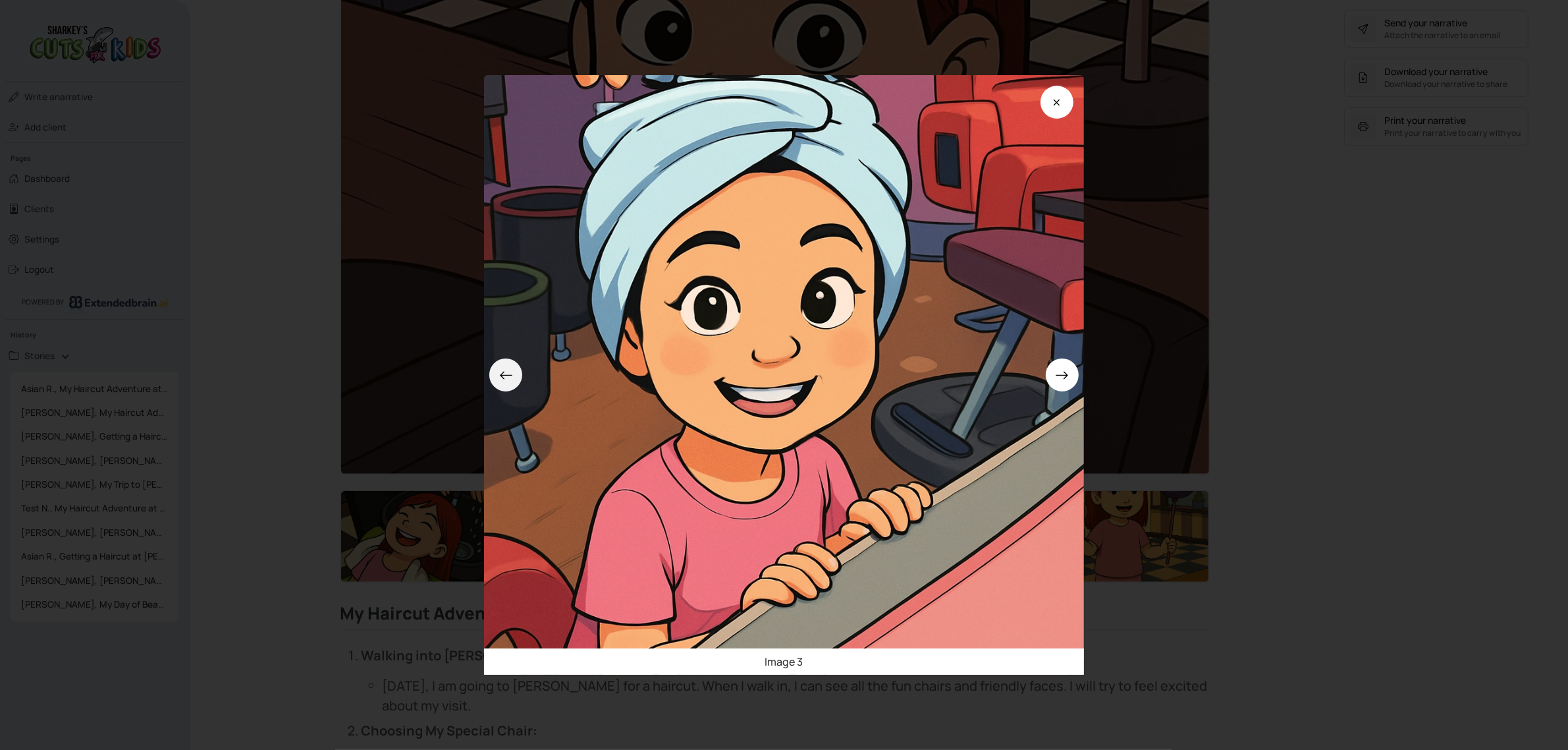
click at [522, 376] on button at bounding box center [505, 375] width 33 height 33
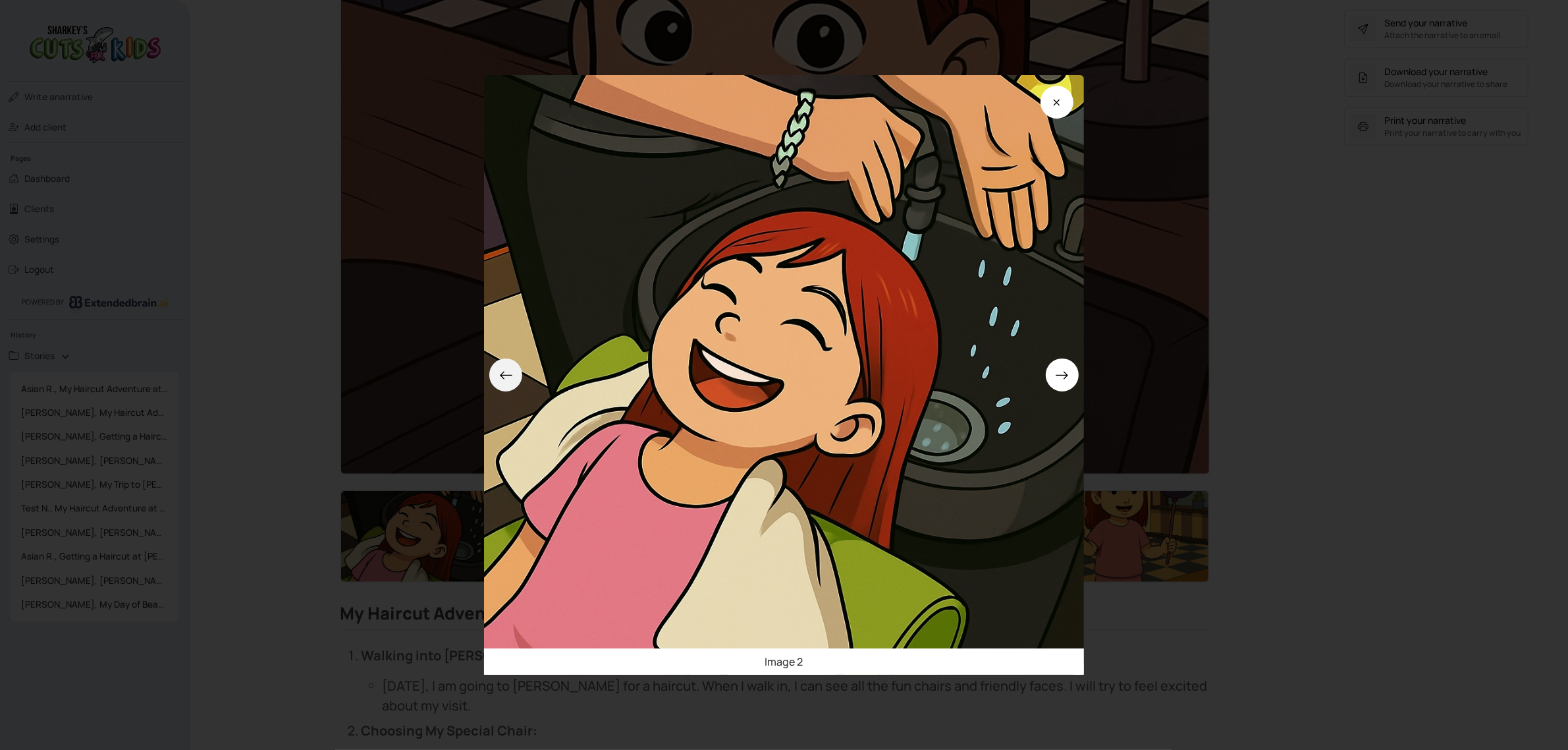
click at [522, 376] on button at bounding box center [505, 375] width 33 height 33
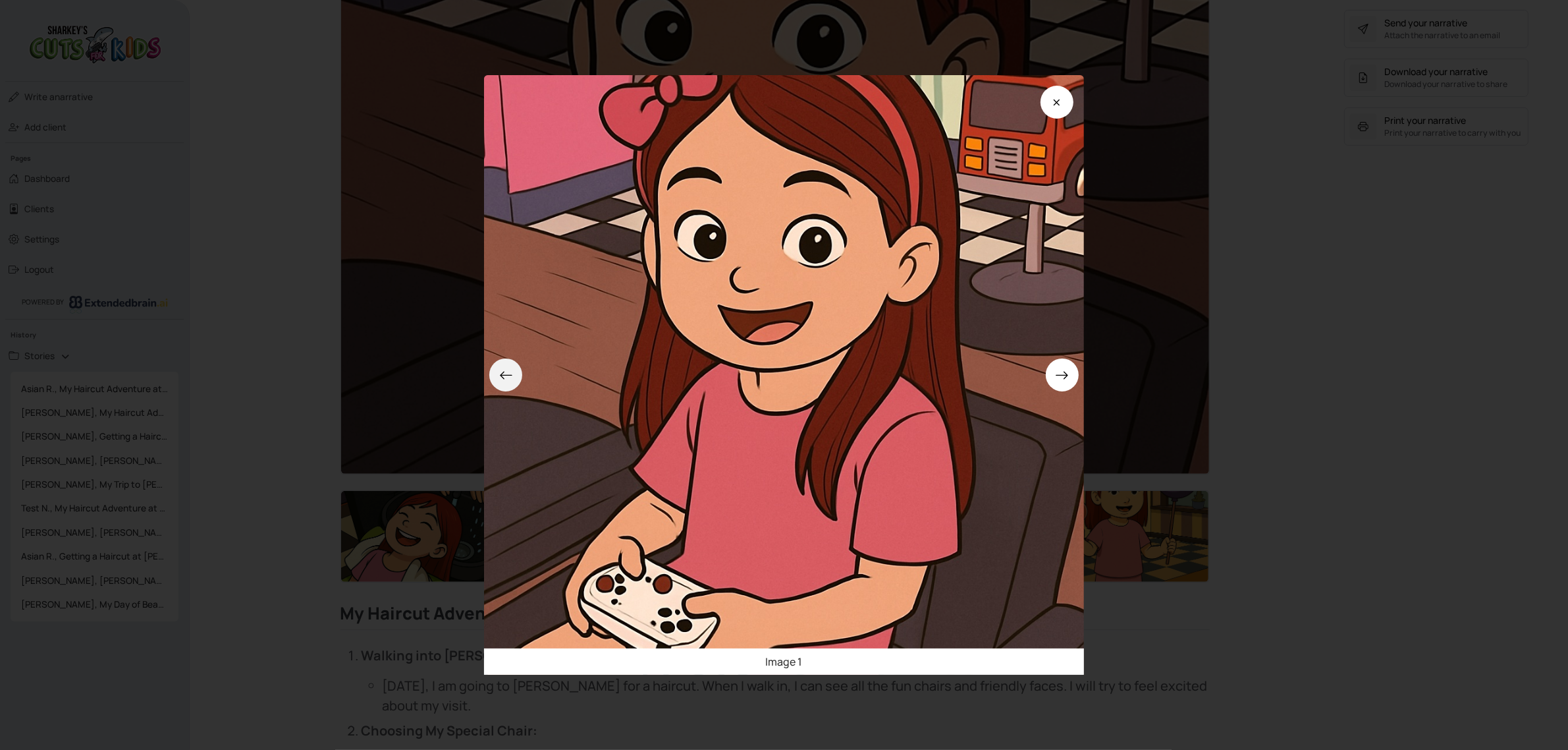
click at [522, 376] on button at bounding box center [505, 375] width 33 height 33
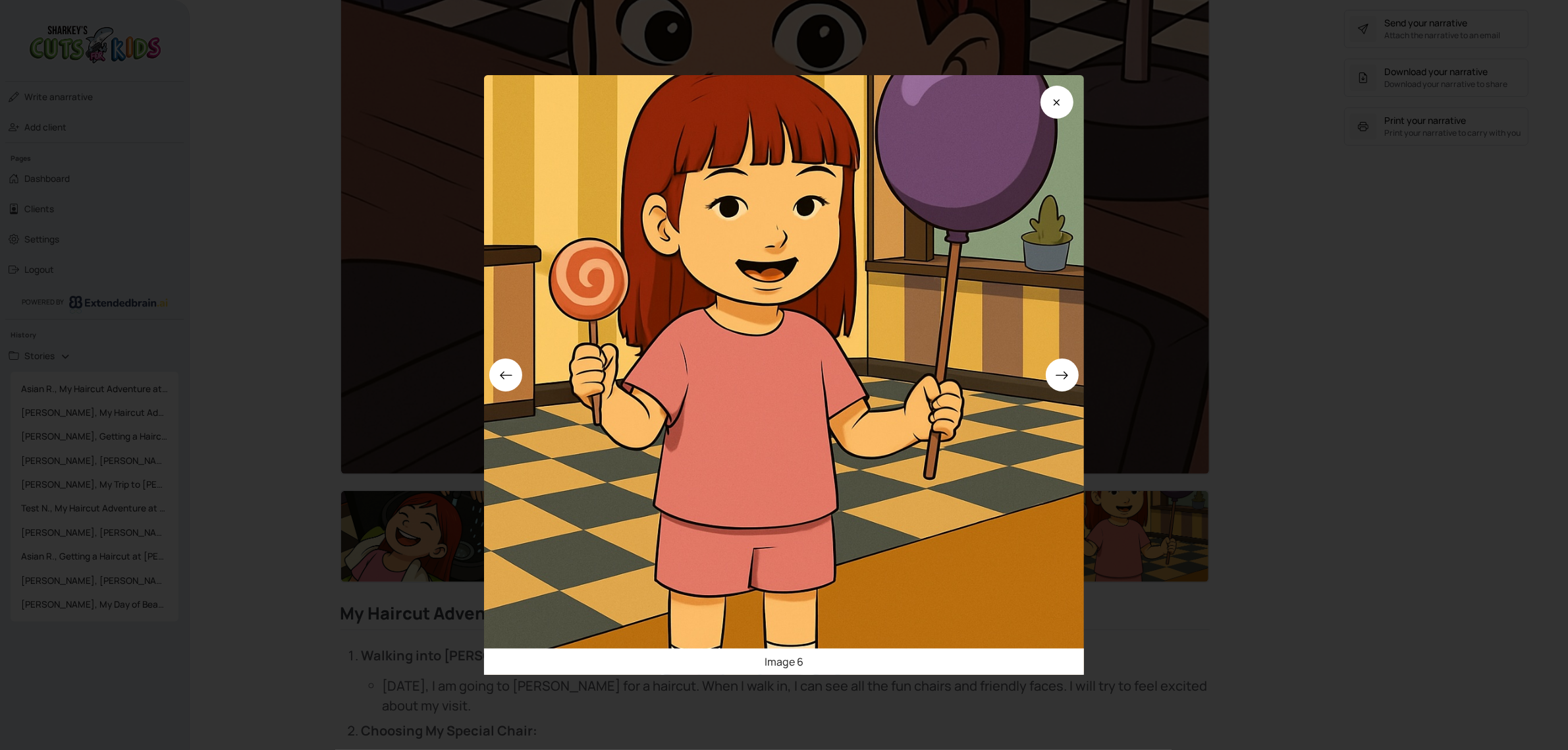
click at [1320, 445] on div "Image 6" at bounding box center [784, 375] width 1568 height 750
